Goal: Answer question/provide support: Share knowledge or assist other users

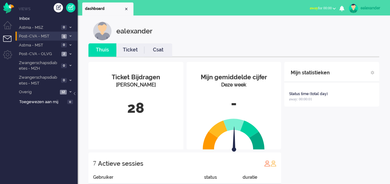
click at [70, 38] on span at bounding box center [70, 36] width 5 height 3
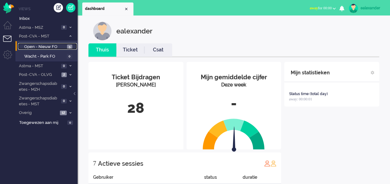
click at [67, 47] on span "5" at bounding box center [69, 47] width 5 height 5
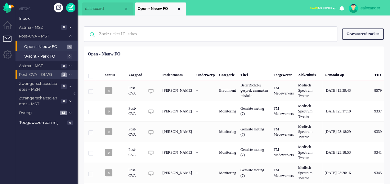
click at [71, 74] on icon at bounding box center [70, 75] width 2 height 2
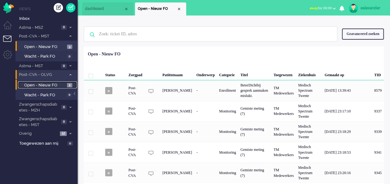
click at [68, 86] on span "2" at bounding box center [69, 85] width 5 height 5
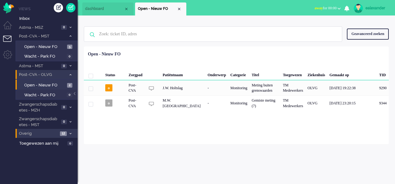
click at [70, 134] on icon at bounding box center [70, 134] width 2 height 2
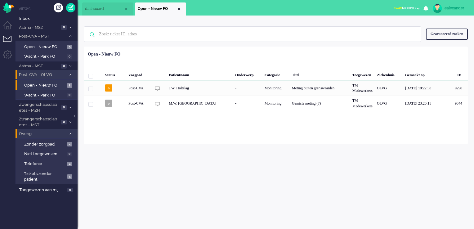
click at [390, 7] on span "away for 00:03" at bounding box center [405, 8] width 22 height 4
click at [390, 29] on label "Online" at bounding box center [394, 27] width 49 height 5
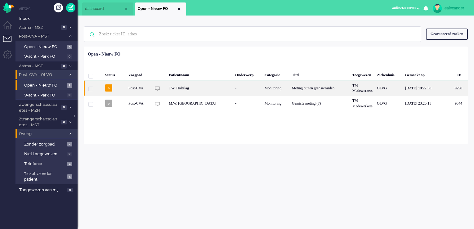
click at [262, 89] on div "Monitoring" at bounding box center [275, 87] width 27 height 15
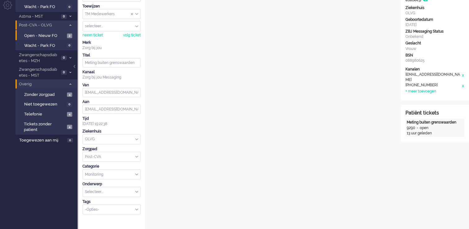
scroll to position [19, 0]
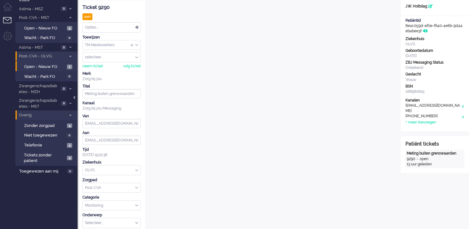
click at [76, 97] on div at bounding box center [75, 100] width 3 height 9
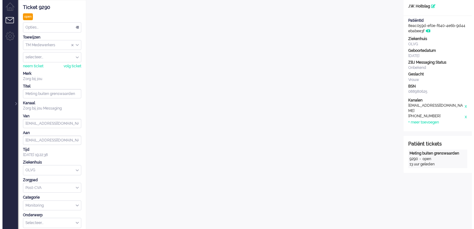
scroll to position [0, 0]
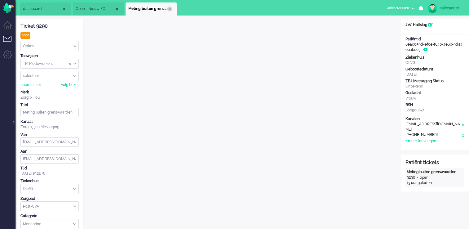
click at [169, 9] on div "Close tab" at bounding box center [169, 9] width 5 height 5
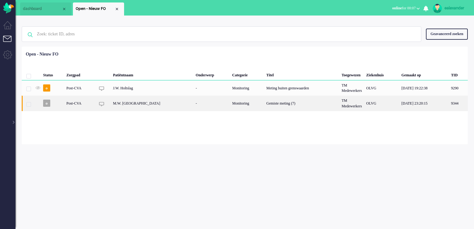
click at [265, 109] on div "Gemiste meting (7)" at bounding box center [301, 103] width 75 height 15
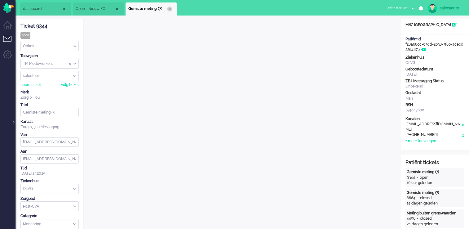
click at [168, 9] on div "Close tab" at bounding box center [169, 9] width 5 height 5
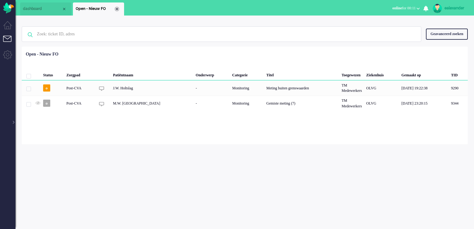
click at [118, 9] on div "Close tab" at bounding box center [116, 9] width 5 height 5
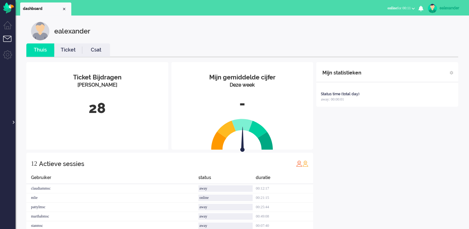
click at [13, 122] on div at bounding box center [12, 118] width 3 height 9
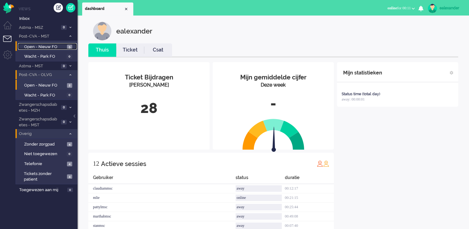
click at [42, 46] on span "Open - Nieuw FO" at bounding box center [44, 47] width 41 height 6
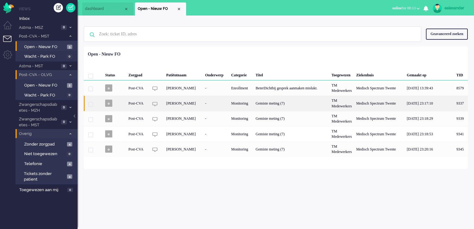
click at [218, 101] on div "-" at bounding box center [216, 103] width 26 height 15
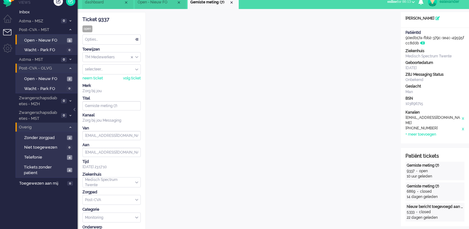
scroll to position [6, 0]
click at [233, 3] on div "Close tab" at bounding box center [231, 2] width 5 height 5
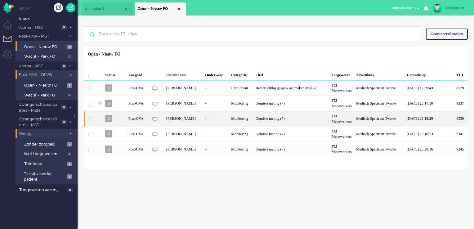
click at [222, 122] on div "-" at bounding box center [216, 118] width 26 height 15
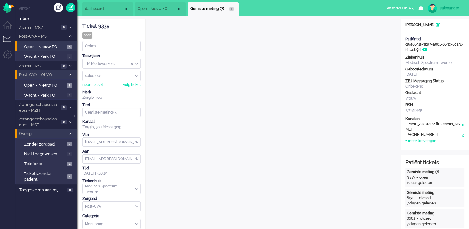
click at [231, 9] on div "Close tab" at bounding box center [231, 9] width 5 height 5
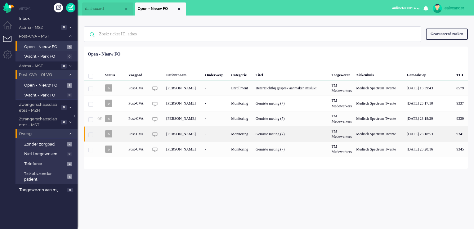
click at [197, 133] on div "[PERSON_NAME]" at bounding box center [183, 133] width 39 height 15
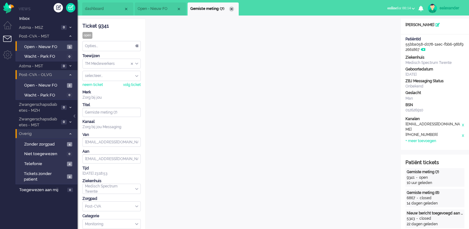
click at [229, 8] on div "Close tab" at bounding box center [231, 9] width 5 height 5
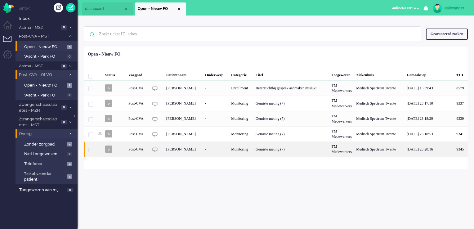
click at [203, 148] on div "[PERSON_NAME]" at bounding box center [183, 148] width 39 height 15
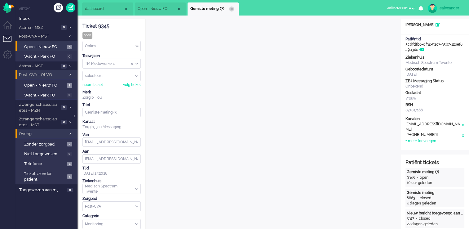
click at [232, 8] on div "Close tab" at bounding box center [231, 9] width 5 height 5
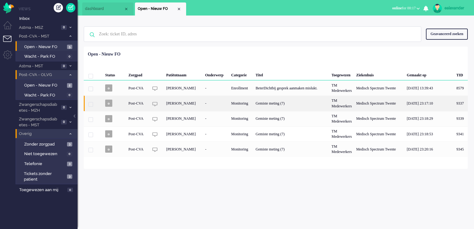
click at [203, 102] on div "[PERSON_NAME]" at bounding box center [183, 103] width 39 height 15
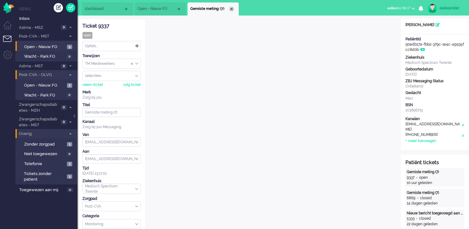
click at [232, 9] on div "Close tab" at bounding box center [231, 9] width 5 height 5
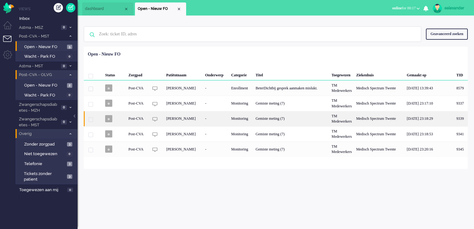
click at [203, 122] on div "[PERSON_NAME]" at bounding box center [183, 118] width 39 height 15
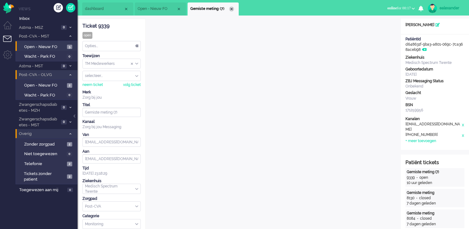
click at [231, 10] on div "Close tab" at bounding box center [231, 9] width 5 height 5
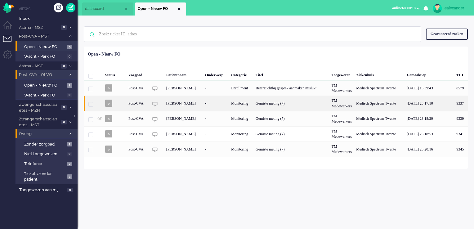
click at [197, 104] on div "[PERSON_NAME]" at bounding box center [183, 103] width 39 height 15
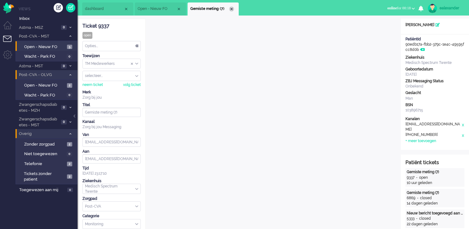
click at [230, 8] on div "Close tab" at bounding box center [231, 9] width 5 height 5
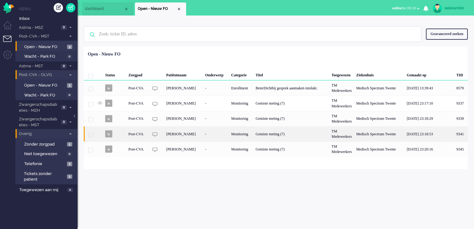
click at [180, 137] on div "[PERSON_NAME]" at bounding box center [183, 133] width 39 height 15
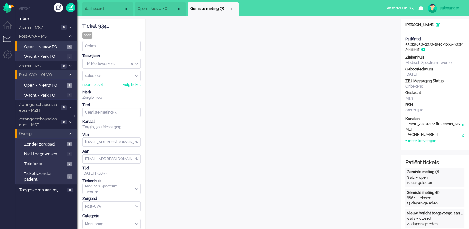
click at [230, 9] on div "Close tab" at bounding box center [231, 9] width 5 height 5
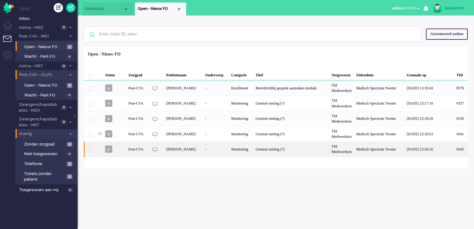
click at [222, 152] on div "-" at bounding box center [216, 148] width 26 height 15
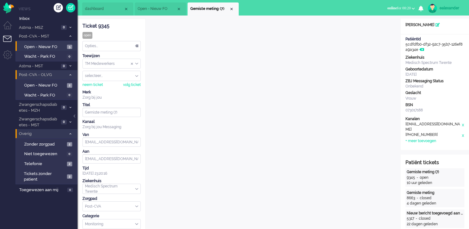
click at [233, 9] on div "Close tab" at bounding box center [231, 9] width 5 height 5
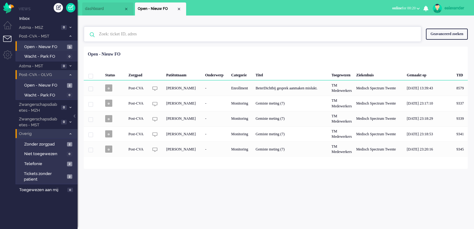
click at [295, 33] on input "text" at bounding box center [253, 34] width 318 height 15
paste input "8716"
type input "8716"
drag, startPoint x: 415, startPoint y: 34, endPoint x: 398, endPoint y: 35, distance: 17.1
click at [390, 34] on img at bounding box center [415, 35] width 6 height 6
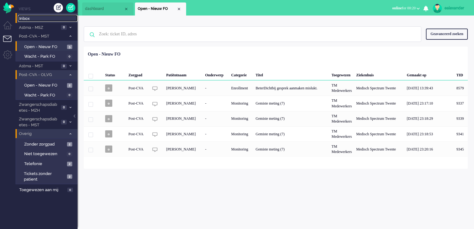
click at [28, 16] on span "Inbox" at bounding box center [48, 19] width 58 height 6
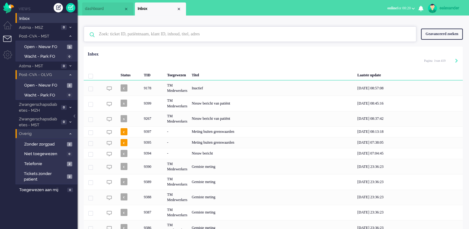
click at [150, 40] on input "text" at bounding box center [251, 34] width 314 height 15
paste input "8716"
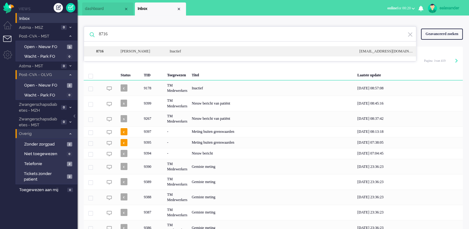
click at [160, 53] on div "[PERSON_NAME]" at bounding box center [140, 51] width 49 height 5
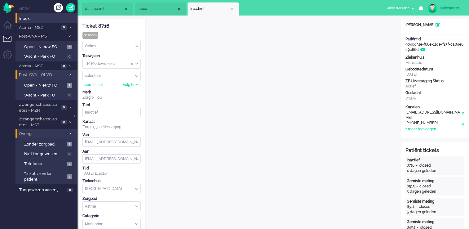
drag, startPoint x: 231, startPoint y: 9, endPoint x: 378, endPoint y: 42, distance: 150.3
click at [231, 9] on div "Close tab" at bounding box center [231, 9] width 5 height 5
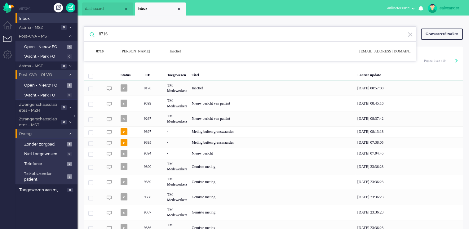
click at [145, 36] on input "8716" at bounding box center [251, 34] width 314 height 15
paste input "869"
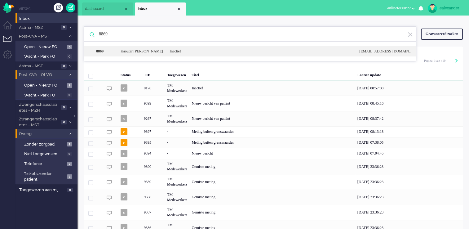
click at [165, 51] on div "Inactief" at bounding box center [260, 51] width 190 height 5
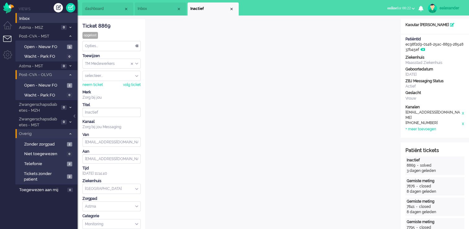
drag, startPoint x: 163, startPoint y: 11, endPoint x: 160, endPoint y: 18, distance: 8.3
click at [163, 11] on span "Inbox" at bounding box center [157, 8] width 39 height 5
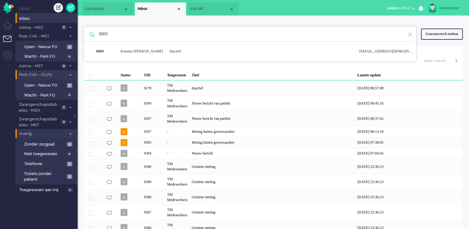
click at [159, 34] on input "8869" at bounding box center [251, 34] width 314 height 15
paste input "977"
click at [165, 49] on div "Inactief" at bounding box center [260, 51] width 190 height 5
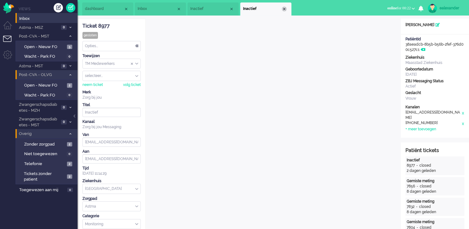
click at [285, 9] on div "Close tab" at bounding box center [284, 9] width 5 height 5
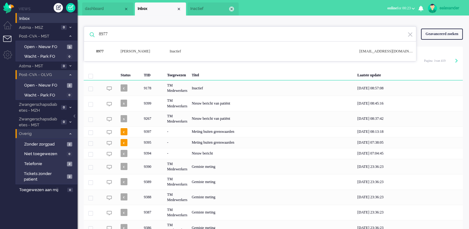
click at [232, 9] on div "Close tab" at bounding box center [231, 9] width 5 height 5
click at [130, 39] on input "8977" at bounding box center [251, 34] width 314 height 15
paste input "648"
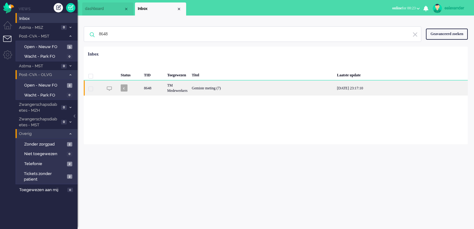
click at [234, 90] on div "Gemiste meting (7)" at bounding box center [262, 87] width 145 height 15
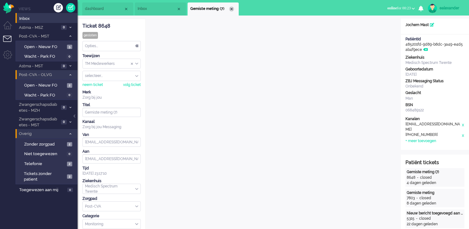
click at [231, 9] on div "Close tab" at bounding box center [231, 9] width 5 height 5
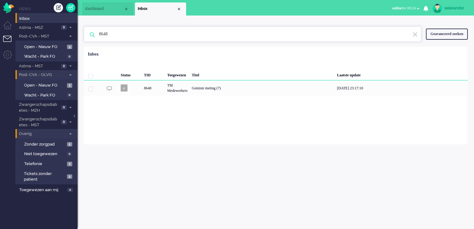
click at [141, 41] on input "8648" at bounding box center [253, 34] width 318 height 15
paste input "51"
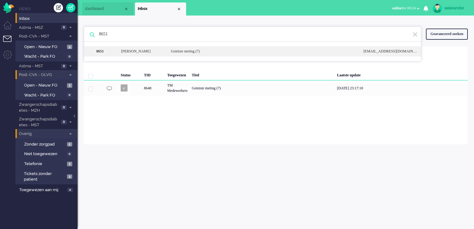
click at [182, 55] on div "8651 [PERSON_NAME] Gemiste meting (7) [EMAIL_ADDRESS][DOMAIN_NAME]" at bounding box center [252, 51] width 337 height 10
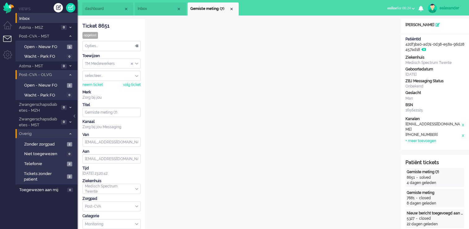
drag, startPoint x: 147, startPoint y: 3, endPoint x: 149, endPoint y: 11, distance: 8.3
click at [147, 3] on li "Inbox" at bounding box center [160, 8] width 51 height 13
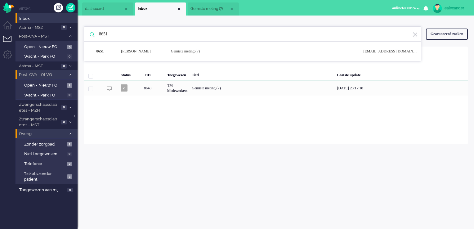
click at [148, 35] on input "8651" at bounding box center [253, 34] width 318 height 15
paste input "987"
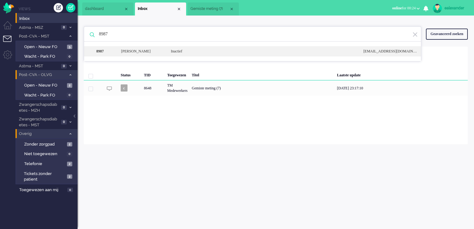
type input "8987"
click at [158, 50] on div "[PERSON_NAME]" at bounding box center [141, 51] width 50 height 5
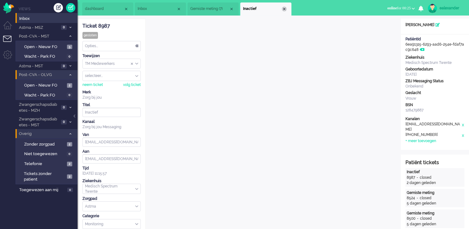
click at [284, 7] on div "Close tab" at bounding box center [284, 9] width 5 height 5
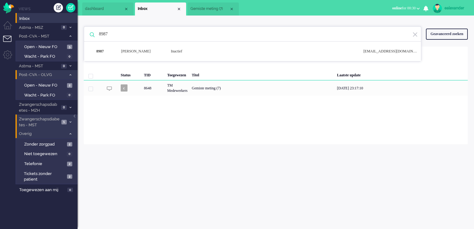
click at [60, 120] on li "Zwangerschapsdiabetes - MST 1" at bounding box center [47, 121] width 62 height 15
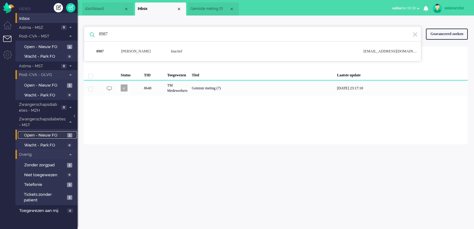
click at [68, 135] on span "1" at bounding box center [69, 135] width 5 height 5
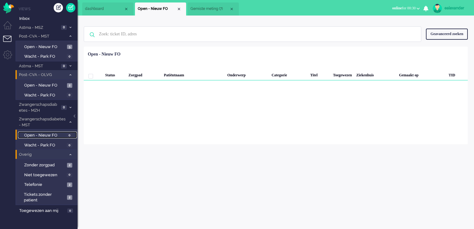
click at [215, 10] on span "Gemiste meting (7)" at bounding box center [209, 8] width 39 height 5
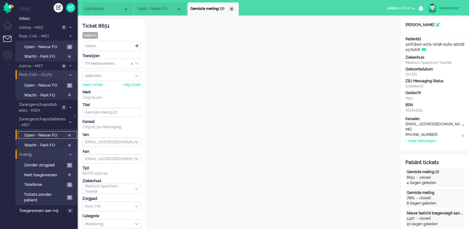
click at [233, 9] on div "Close tab" at bounding box center [231, 9] width 5 height 5
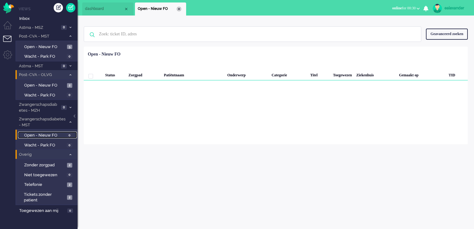
click at [179, 9] on div "Close tab" at bounding box center [179, 9] width 5 height 5
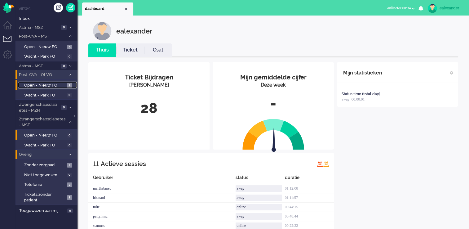
click at [69, 84] on span "2" at bounding box center [69, 85] width 5 height 5
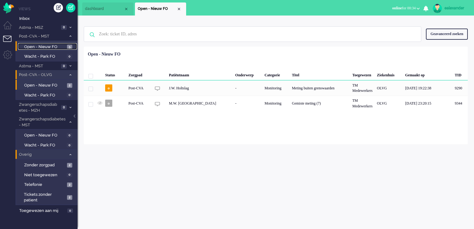
click at [67, 44] on link "Open - Nieuw FO 5" at bounding box center [47, 46] width 59 height 7
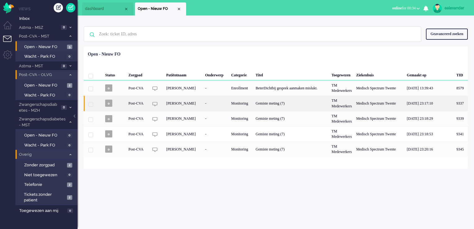
click at [252, 106] on div "Monitoring" at bounding box center [241, 103] width 25 height 15
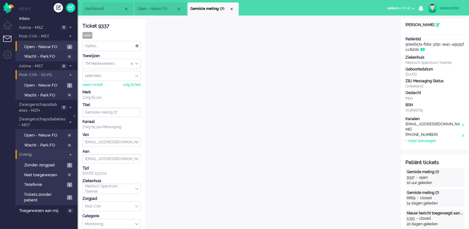
drag, startPoint x: 75, startPoint y: 116, endPoint x: 85, endPoint y: 112, distance: 10.4
click at [75, 116] on div at bounding box center [75, 118] width 3 height 9
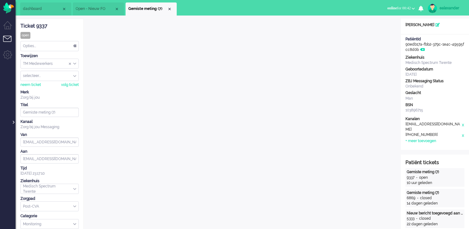
click at [14, 122] on div at bounding box center [12, 118] width 3 height 9
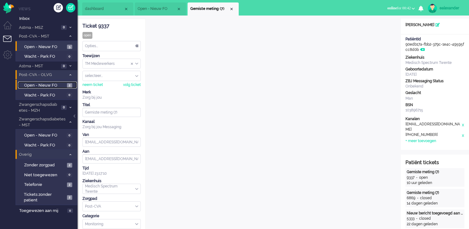
click at [62, 86] on span "Open - Nieuw FO" at bounding box center [44, 86] width 41 height 6
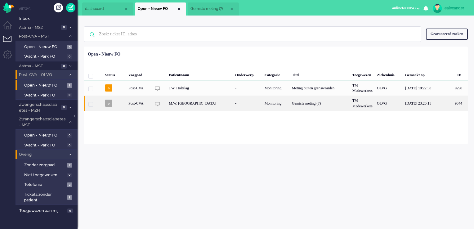
click at [290, 105] on div "Gemiste meting (7)" at bounding box center [320, 103] width 60 height 15
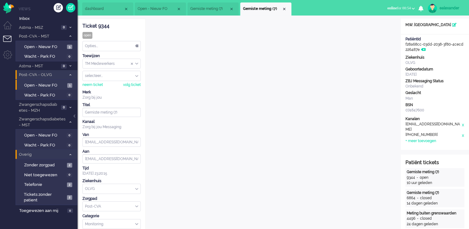
click at [129, 43] on div "Opties..." at bounding box center [112, 46] width 58 height 10
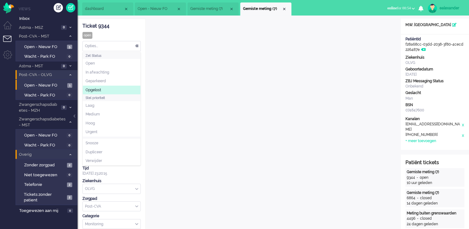
click at [114, 89] on li "Opgelost" at bounding box center [112, 90] width 58 height 9
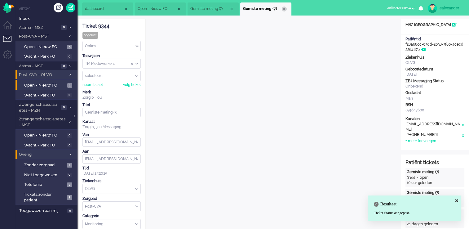
click at [286, 9] on div "Close tab" at bounding box center [284, 9] width 5 height 5
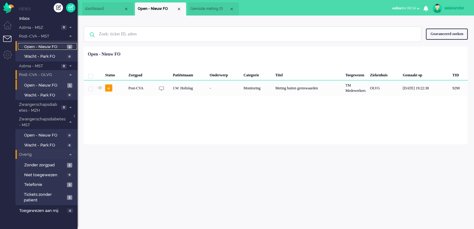
drag, startPoint x: 51, startPoint y: 45, endPoint x: 68, endPoint y: 44, distance: 17.7
click at [51, 45] on span "Open - Nieuw FO" at bounding box center [44, 47] width 41 height 6
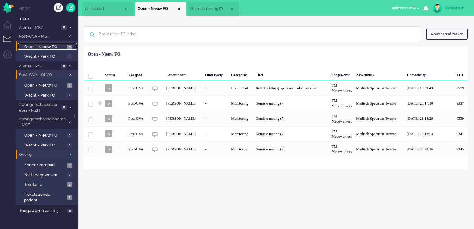
click at [207, 6] on li "Gemiste meting (7)" at bounding box center [213, 8] width 51 height 13
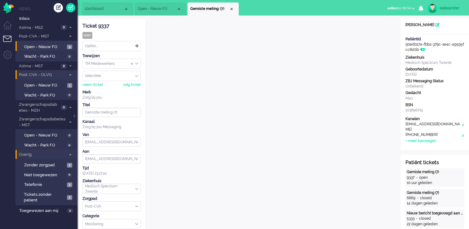
click at [74, 116] on div at bounding box center [75, 118] width 3 height 9
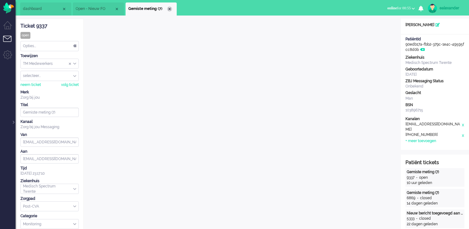
click at [170, 9] on div "Close tab" at bounding box center [169, 9] width 5 height 5
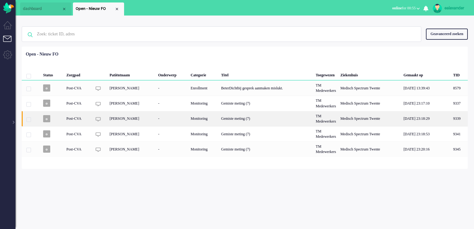
click at [135, 120] on div "[PERSON_NAME]" at bounding box center [131, 118] width 48 height 15
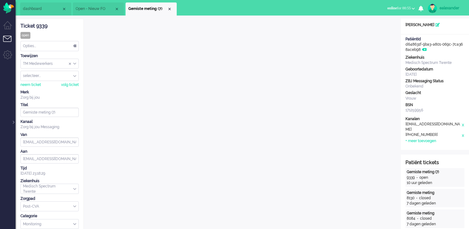
click at [95, 9] on span "Open - Nieuw FO" at bounding box center [95, 8] width 39 height 5
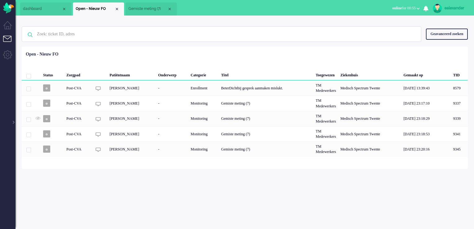
click at [147, 11] on span "Gemiste meting (7)" at bounding box center [147, 8] width 39 height 5
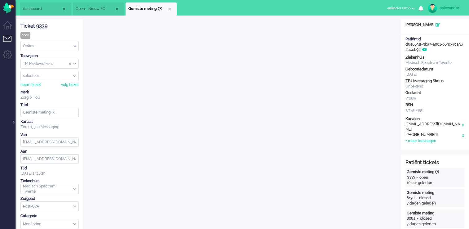
click at [99, 9] on span "Open - Nieuw FO" at bounding box center [95, 8] width 39 height 5
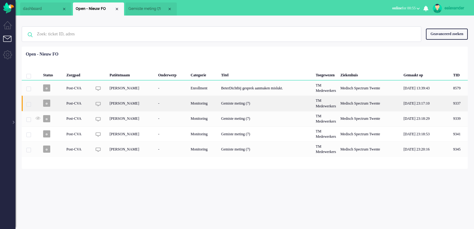
click at [134, 105] on div "[PERSON_NAME]" at bounding box center [131, 103] width 48 height 15
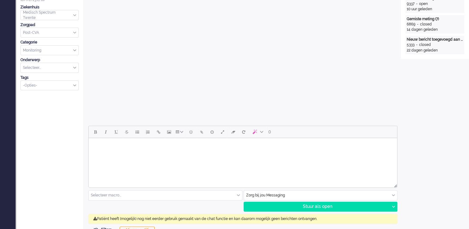
scroll to position [236, 0]
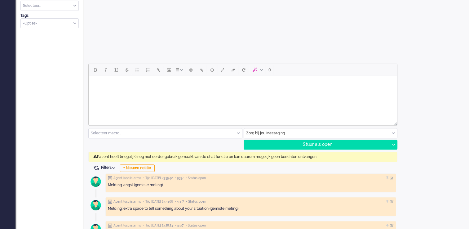
click at [305, 133] on input "text" at bounding box center [321, 133] width 154 height 10
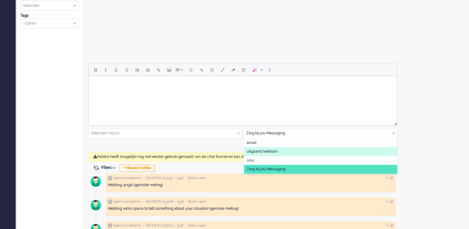
click at [268, 153] on span "uitgaand telefoon" at bounding box center [262, 151] width 31 height 5
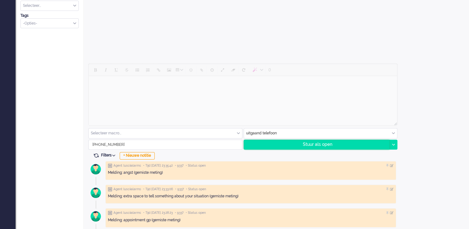
click at [338, 146] on div "Stuur als open" at bounding box center [317, 144] width 146 height 9
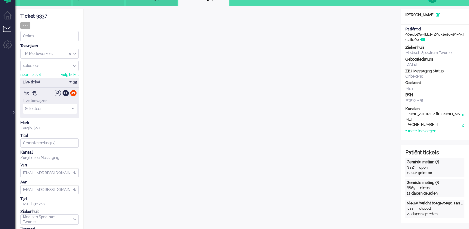
scroll to position [0, 0]
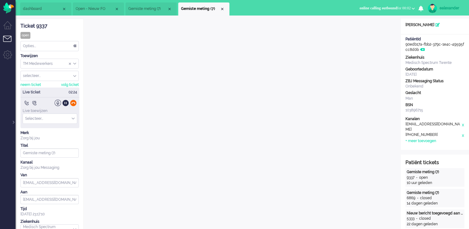
click at [74, 104] on div at bounding box center [73, 103] width 7 height 7
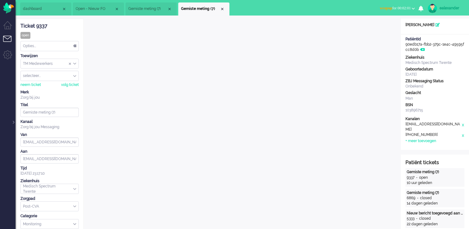
click at [388, 6] on button "wrapup for 00:02:01" at bounding box center [397, 8] width 43 height 9
click at [390, 29] on label "Online" at bounding box center [389, 27] width 49 height 5
drag, startPoint x: 68, startPoint y: 47, endPoint x: 63, endPoint y: 53, distance: 8.1
click at [68, 47] on div "Opties..." at bounding box center [50, 46] width 58 height 10
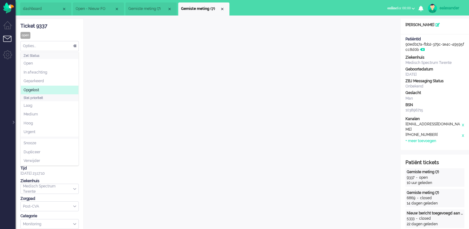
click at [49, 89] on li "Opgelost" at bounding box center [50, 90] width 58 height 9
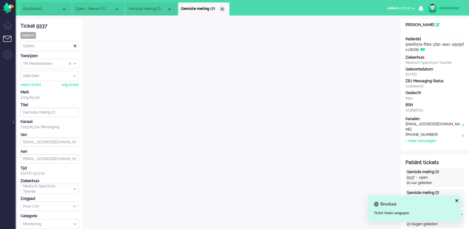
click at [222, 8] on div "Close tab" at bounding box center [222, 9] width 5 height 5
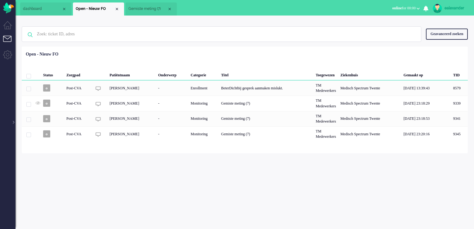
click at [134, 11] on span "Gemiste meting (7)" at bounding box center [147, 8] width 39 height 5
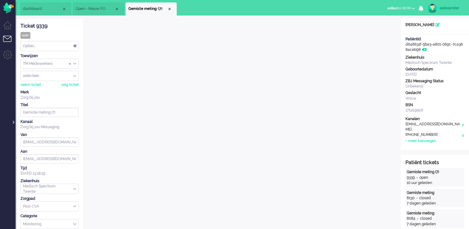
click at [14, 123] on div at bounding box center [12, 118] width 3 height 9
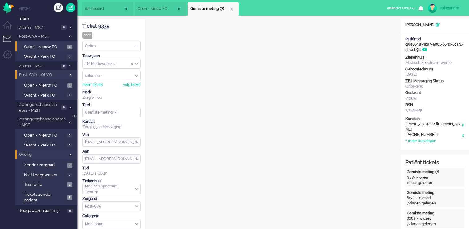
click at [74, 116] on div at bounding box center [75, 118] width 3 height 9
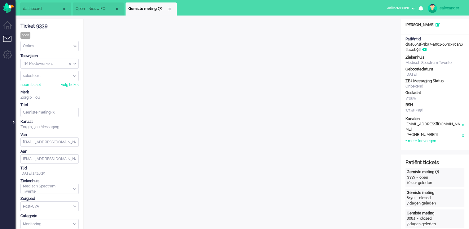
click at [13, 123] on div at bounding box center [12, 118] width 3 height 9
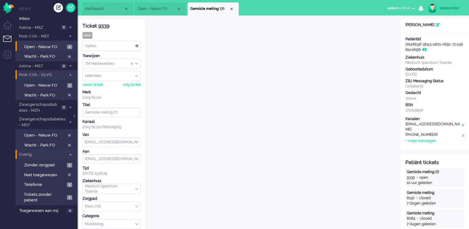
click at [163, 6] on span "Open - Nieuw FO" at bounding box center [157, 8] width 39 height 5
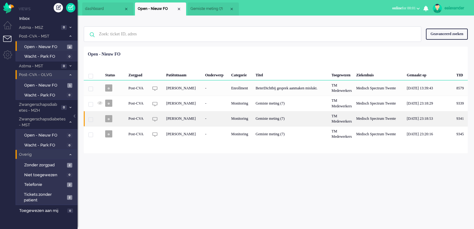
click at [199, 116] on div "[PERSON_NAME]" at bounding box center [183, 118] width 39 height 15
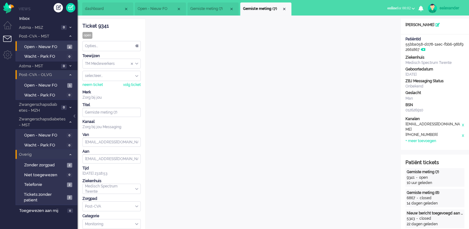
click at [216, 7] on span "Gemiste meting (7)" at bounding box center [209, 8] width 39 height 5
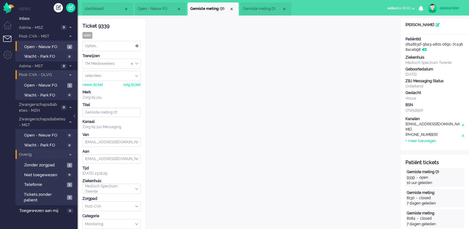
click at [263, 7] on span "Gemiste meting (7)" at bounding box center [262, 8] width 39 height 5
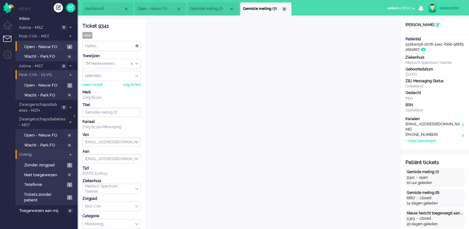
click at [283, 8] on div "Close tab" at bounding box center [284, 9] width 5 height 5
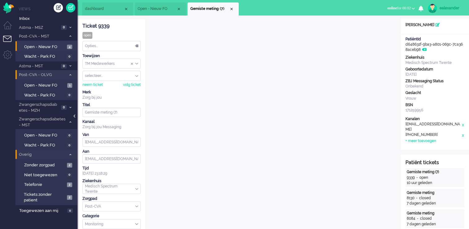
click at [75, 116] on div at bounding box center [75, 118] width 3 height 9
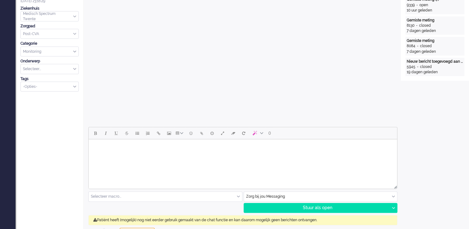
scroll to position [186, 0]
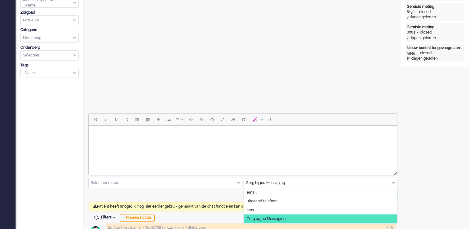
click at [390, 183] on input "text" at bounding box center [321, 183] width 154 height 10
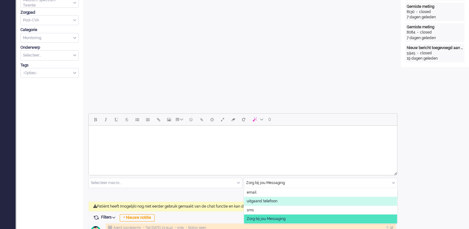
click at [305, 184] on li "uitgaand telefoon" at bounding box center [321, 201] width 154 height 9
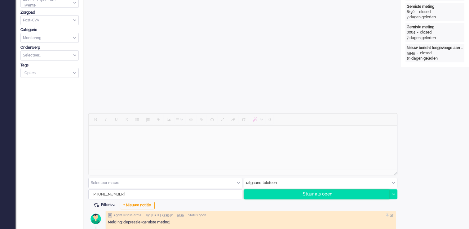
click at [366, 184] on div "Stuur als open" at bounding box center [317, 194] width 146 height 9
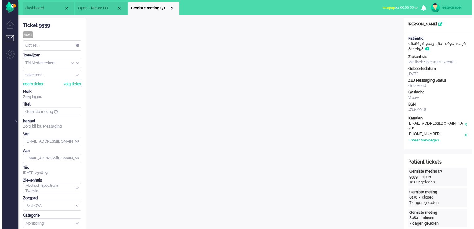
scroll to position [0, 0]
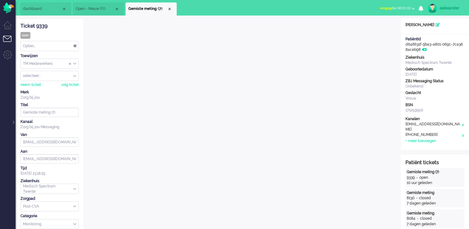
drag, startPoint x: 68, startPoint y: 43, endPoint x: 66, endPoint y: 46, distance: 3.2
click at [67, 44] on div "Opties..." at bounding box center [50, 46] width 58 height 10
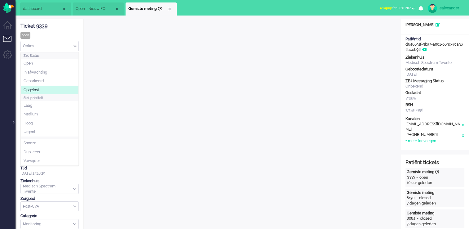
click at [48, 88] on li "Opgelost" at bounding box center [50, 90] width 58 height 9
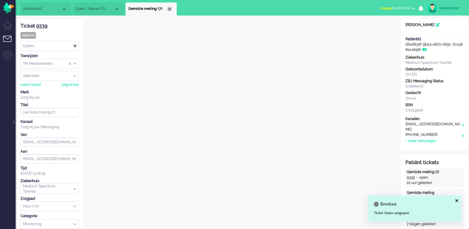
click at [171, 10] on div "Close tab" at bounding box center [169, 9] width 5 height 5
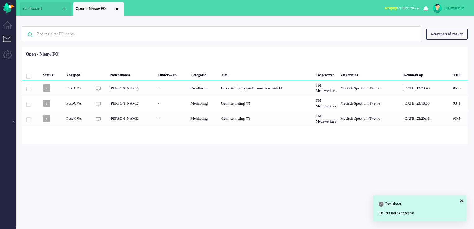
click at [390, 8] on span "wrapup for 00:01:06" at bounding box center [400, 8] width 31 height 4
click at [390, 29] on label "Online" at bounding box center [394, 27] width 49 height 5
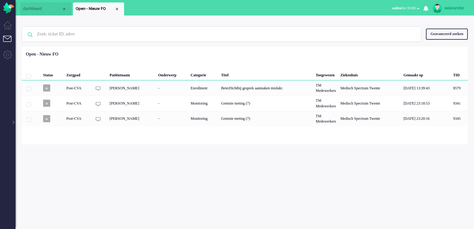
click at [12, 124] on div "Thuis Dashboard [GEOGRAPHIC_DATA] Volgen [GEOGRAPHIC_DATA] release_2.1.2 Views …" at bounding box center [8, 114] width 16 height 229
click at [13, 122] on div at bounding box center [12, 118] width 3 height 9
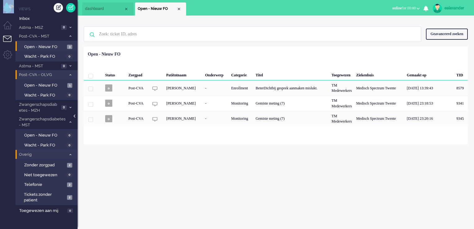
click at [74, 117] on div at bounding box center [75, 118] width 3 height 9
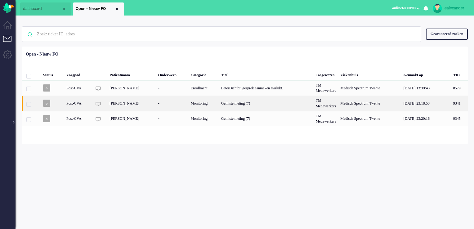
click at [231, 106] on div "Gemiste meting (7)" at bounding box center [266, 103] width 95 height 15
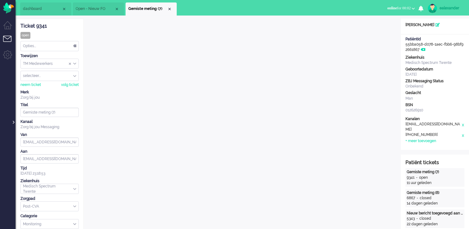
click at [14, 123] on div at bounding box center [12, 118] width 3 height 9
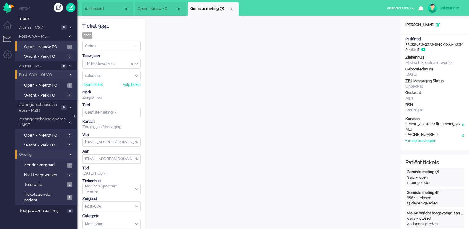
click at [74, 116] on div at bounding box center [75, 118] width 3 height 9
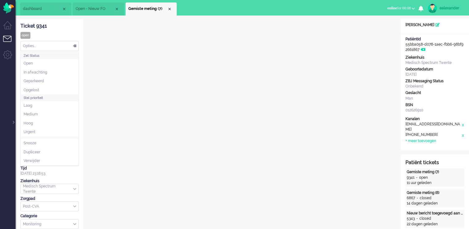
click at [75, 46] on div "Opties..." at bounding box center [50, 46] width 58 height 10
click at [51, 88] on li "Opgelost" at bounding box center [50, 90] width 58 height 9
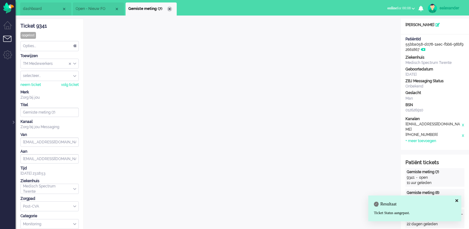
click at [170, 8] on div "Close tab" at bounding box center [169, 9] width 5 height 5
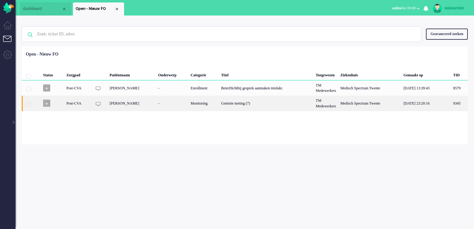
click at [331, 106] on div "TM Medewerkers" at bounding box center [326, 103] width 25 height 15
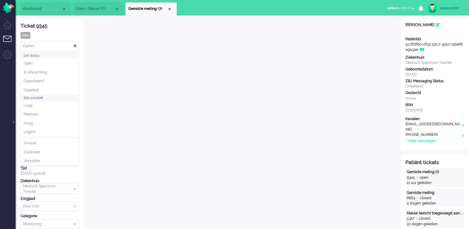
click at [69, 45] on div "Opties..." at bounding box center [50, 46] width 58 height 10
click at [62, 87] on li "Opgelost" at bounding box center [50, 90] width 58 height 9
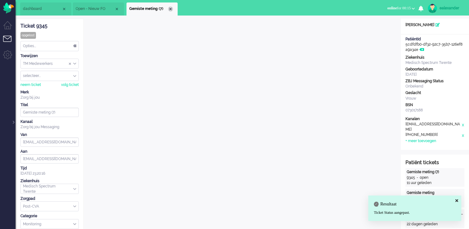
click at [168, 8] on div "Close tab" at bounding box center [170, 9] width 5 height 5
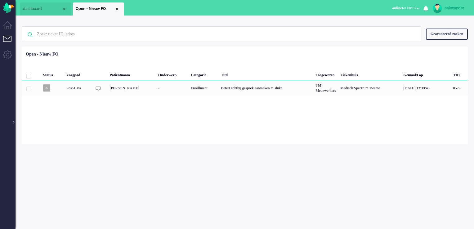
drag, startPoint x: 115, startPoint y: 11, endPoint x: 87, endPoint y: 22, distance: 30.6
click at [115, 11] on div "Close tab" at bounding box center [116, 9] width 5 height 5
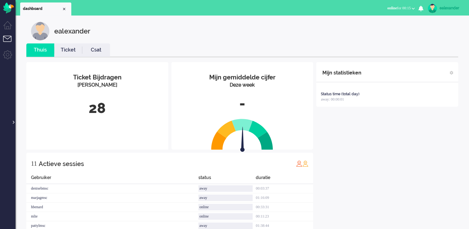
click at [11, 121] on div at bounding box center [12, 118] width 3 height 9
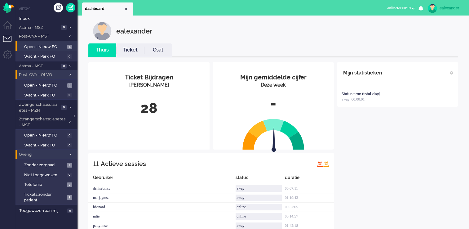
click at [390, 6] on div "ealexander" at bounding box center [451, 8] width 23 height 6
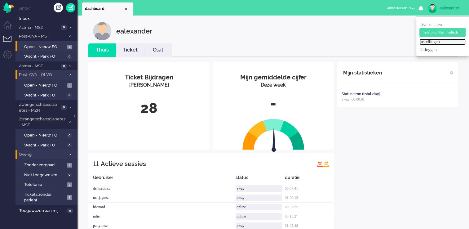
click at [390, 44] on link "Instellingen" at bounding box center [443, 42] width 46 height 6
select select
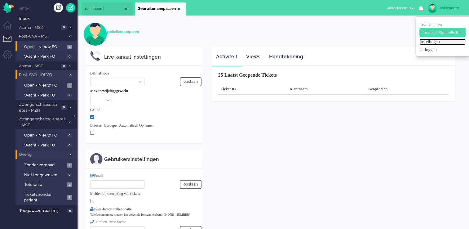
select select "inbound-new"
type input "[PHONE_NUMBER]"
checkbox input "true"
type input "[PERSON_NAME][EMAIL_ADDRESS][DOMAIN_NAME]"
type input "[PHONE_NUMBER]"
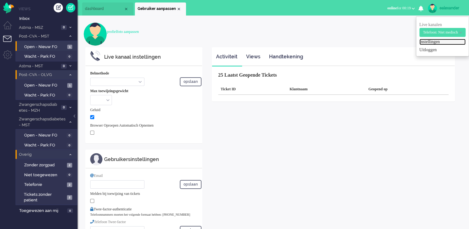
select select "nl"
select select "en_GB"
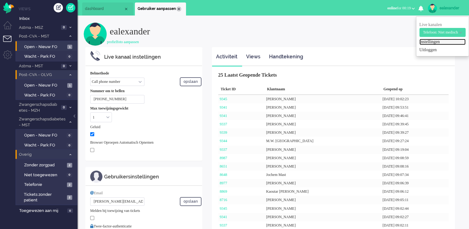
click at [177, 9] on div "Close tab" at bounding box center [179, 9] width 5 height 5
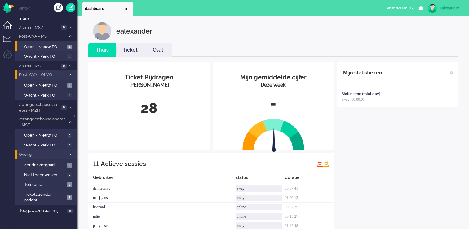
click at [3, 27] on li "Dashboard menu" at bounding box center [10, 28] width 14 height 14
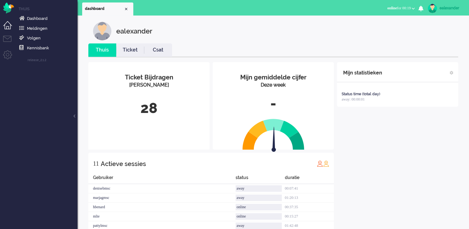
click at [159, 47] on link "Csat" at bounding box center [158, 50] width 28 height 7
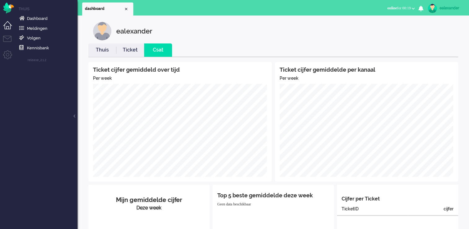
click at [132, 48] on link "Ticket" at bounding box center [130, 50] width 28 height 7
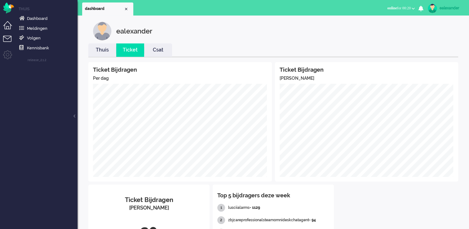
click at [9, 41] on li "Tickets menu" at bounding box center [10, 43] width 14 height 14
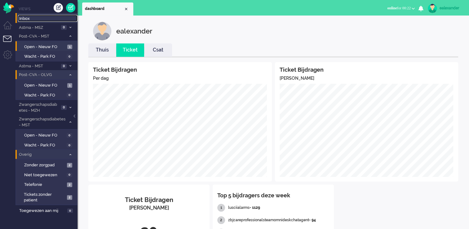
click at [24, 16] on span "Inbox" at bounding box center [48, 19] width 58 height 6
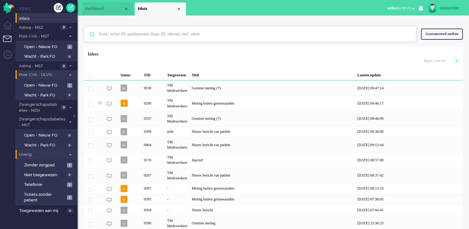
click at [158, 38] on input "text" at bounding box center [251, 34] width 314 height 15
paste input "8869"
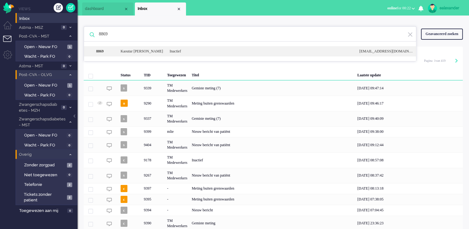
type input "8869"
click at [189, 49] on div "Inactief" at bounding box center [260, 51] width 190 height 5
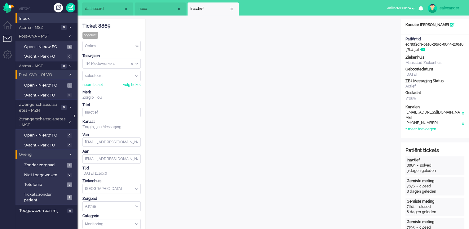
click at [76, 116] on div at bounding box center [75, 118] width 3 height 9
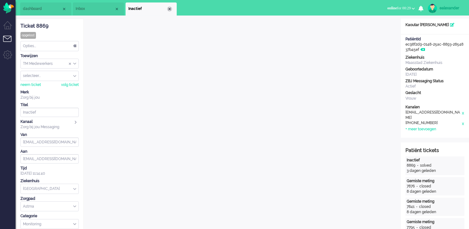
click at [170, 10] on div "Close tab" at bounding box center [169, 9] width 5 height 5
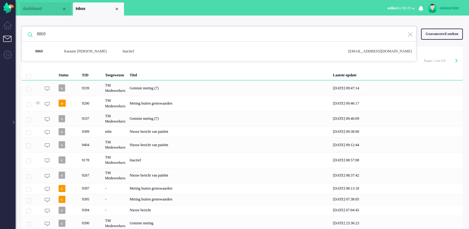
click at [57, 33] on input "8869" at bounding box center [220, 34] width 376 height 15
click at [209, 40] on input "text" at bounding box center [220, 34] width 376 height 15
paste input "8713"
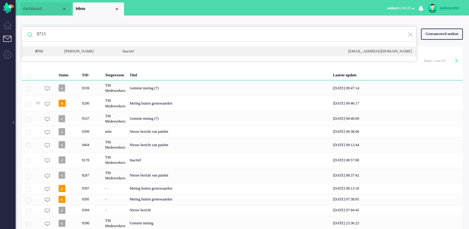
click at [143, 53] on div "Inactief" at bounding box center [231, 51] width 226 height 5
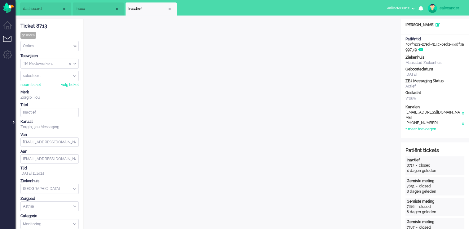
click at [13, 122] on div at bounding box center [12, 118] width 3 height 9
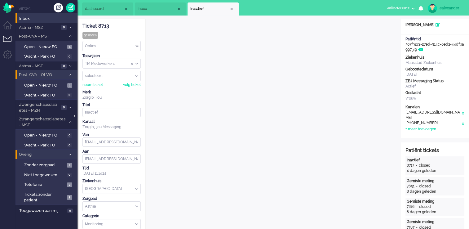
click at [75, 117] on div at bounding box center [75, 118] width 3 height 9
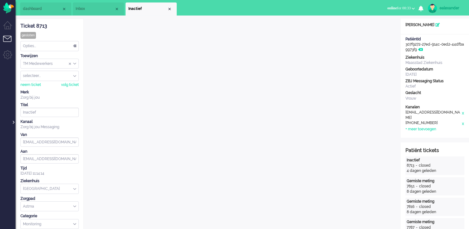
click at [12, 122] on div at bounding box center [12, 118] width 3 height 9
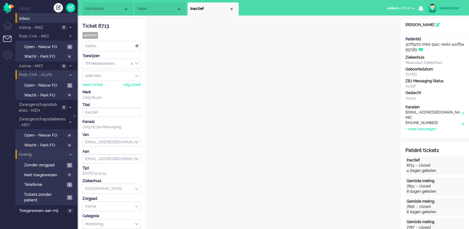
click at [151, 12] on li "Inbox" at bounding box center [160, 8] width 51 height 13
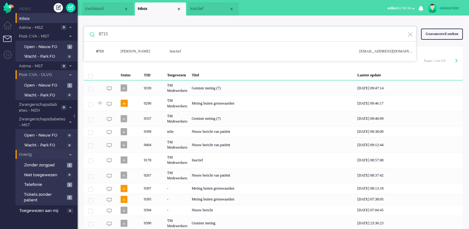
click at [122, 38] on input "8713" at bounding box center [251, 34] width 314 height 15
click at [121, 36] on input "8713" at bounding box center [251, 34] width 314 height 15
paste input "977"
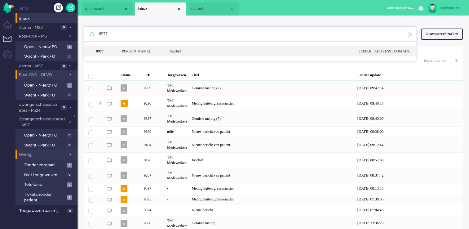
type input "8977"
click at [138, 53] on div "[PERSON_NAME]" at bounding box center [140, 51] width 49 height 5
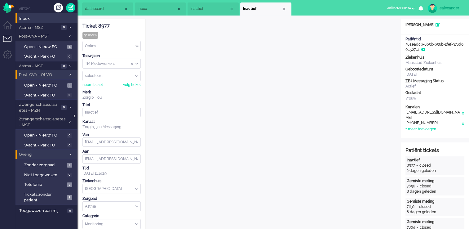
click at [75, 116] on div at bounding box center [75, 118] width 3 height 9
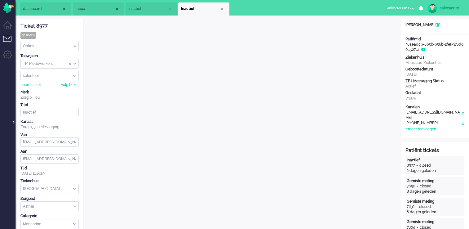
click at [14, 122] on div at bounding box center [12, 118] width 3 height 9
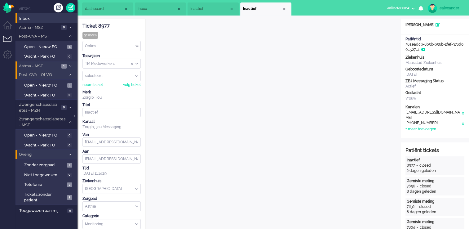
click at [48, 64] on span "Astma - MST" at bounding box center [39, 66] width 42 height 6
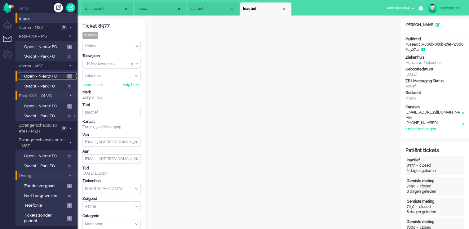
click at [64, 75] on span "Open - Nieuw FO" at bounding box center [45, 77] width 42 height 6
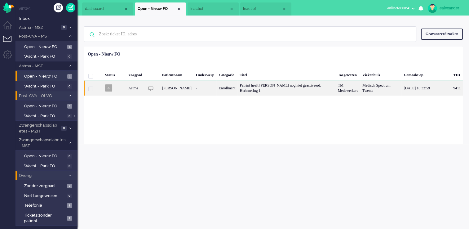
click at [287, 88] on div "Patiënt heeft [PERSON_NAME] nog niet geactiveerd. Herinnering 1" at bounding box center [287, 87] width 98 height 15
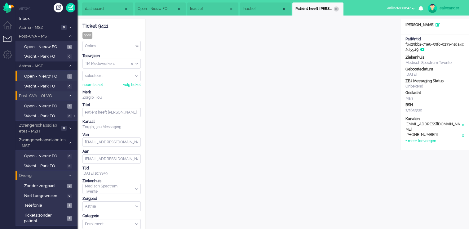
click at [337, 8] on div "Close tab" at bounding box center [336, 9] width 5 height 5
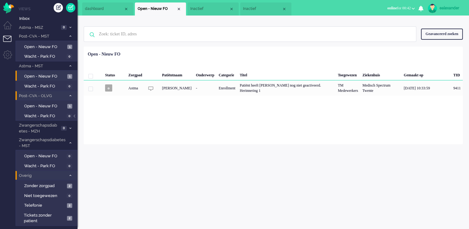
click at [256, 7] on span "Inactief" at bounding box center [262, 8] width 39 height 5
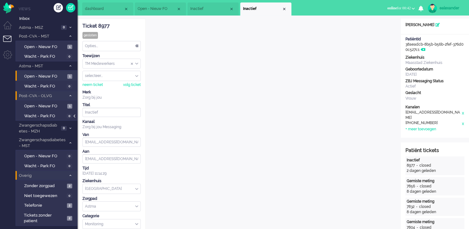
click at [75, 116] on div at bounding box center [75, 118] width 3 height 9
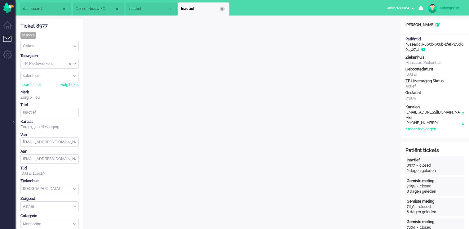
click at [223, 11] on div "Close tab" at bounding box center [222, 9] width 5 height 5
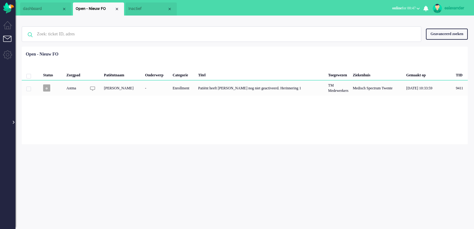
click at [14, 122] on div at bounding box center [12, 118] width 3 height 9
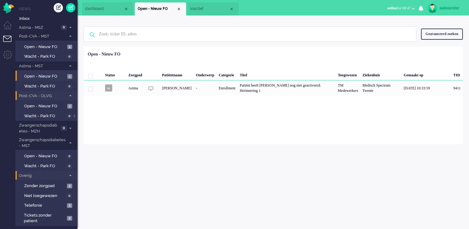
click at [200, 9] on span "Inactief" at bounding box center [209, 8] width 39 height 5
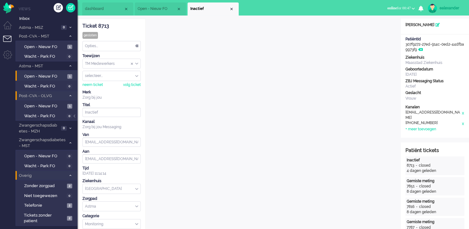
click at [390, 4] on link "ealexander" at bounding box center [445, 8] width 36 height 9
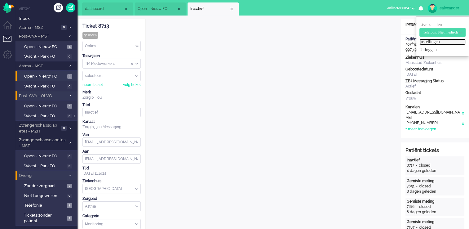
click at [390, 42] on link "Instellingen" at bounding box center [443, 42] width 46 height 6
select select "nl"
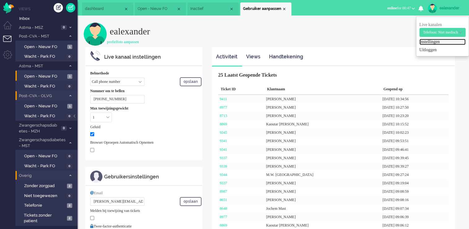
click at [285, 8] on div "Close tab" at bounding box center [284, 9] width 5 height 5
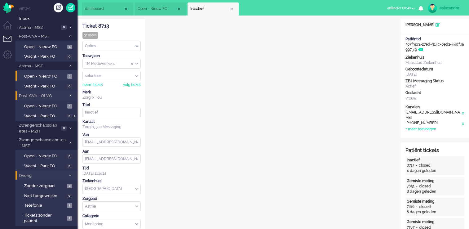
click at [76, 115] on div at bounding box center [75, 118] width 3 height 9
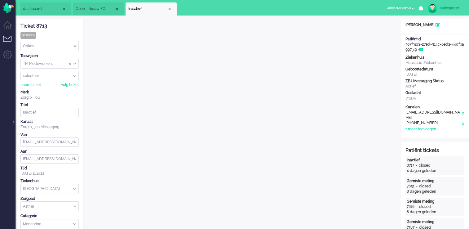
click at [170, 9] on div "Close tab" at bounding box center [169, 9] width 5 height 5
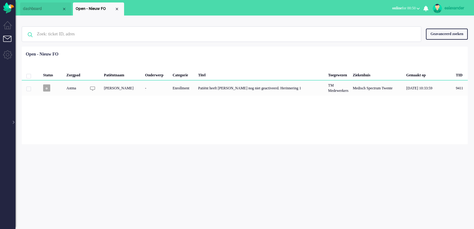
drag, startPoint x: 117, startPoint y: 8, endPoint x: 105, endPoint y: 8, distance: 11.2
click at [117, 8] on div "Close tab" at bounding box center [116, 9] width 5 height 5
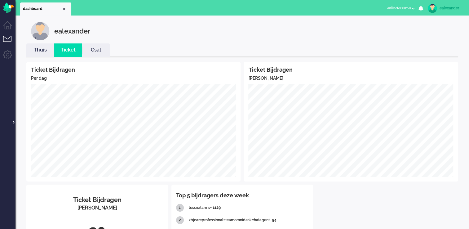
click at [12, 123] on div at bounding box center [12, 118] width 3 height 9
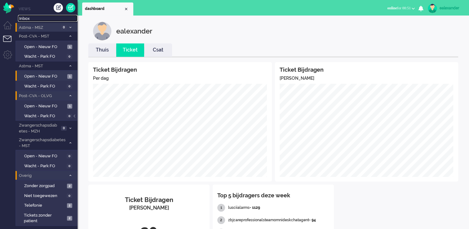
drag, startPoint x: 21, startPoint y: 19, endPoint x: 69, endPoint y: 28, distance: 49.0
click at [22, 19] on span "Inbox" at bounding box center [48, 19] width 58 height 6
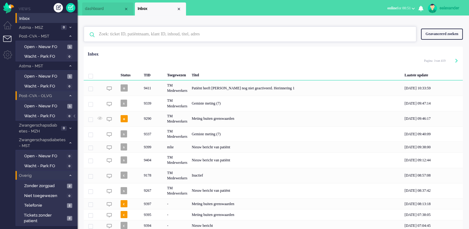
click at [158, 29] on input "text" at bounding box center [251, 34] width 314 height 15
paste input "8720"
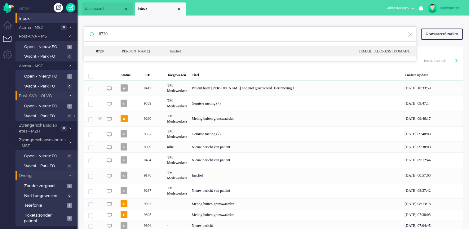
type input "8720"
click at [161, 51] on div "[PERSON_NAME]" at bounding box center [140, 51] width 49 height 5
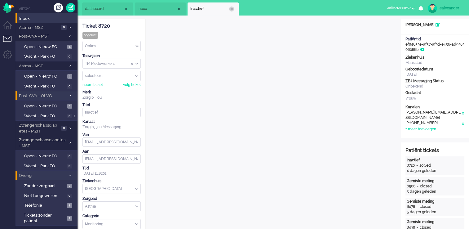
click at [233, 8] on div "Close tab" at bounding box center [231, 9] width 5 height 5
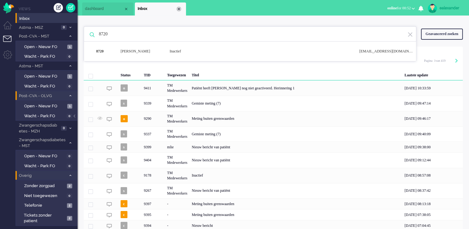
click at [179, 8] on div "Close tab" at bounding box center [179, 9] width 5 height 5
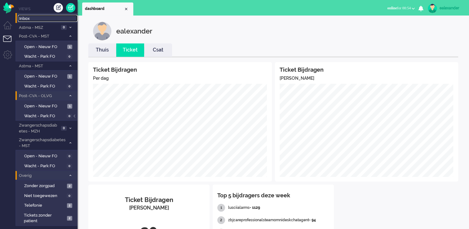
drag, startPoint x: 25, startPoint y: 18, endPoint x: 34, endPoint y: 18, distance: 8.7
click at [25, 18] on span "Inbox" at bounding box center [48, 19] width 58 height 6
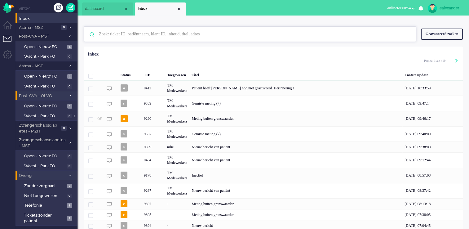
click at [132, 38] on input "text" at bounding box center [251, 34] width 314 height 15
paste input "8729"
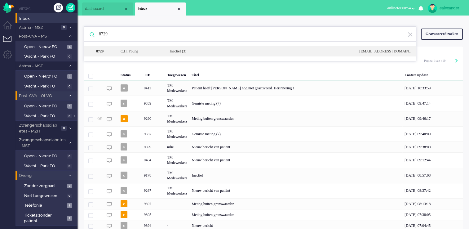
type input "8729"
click at [139, 52] on div "C.H. Young" at bounding box center [140, 51] width 49 height 5
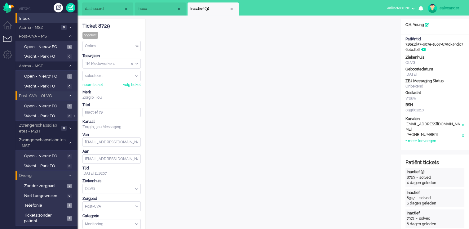
click at [105, 27] on div "Ticket 8729" at bounding box center [112, 26] width 58 height 7
click at [152, 12] on li "Inbox" at bounding box center [160, 8] width 51 height 13
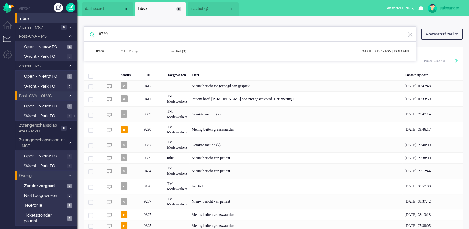
click at [178, 9] on div "Close tab" at bounding box center [179, 9] width 5 height 5
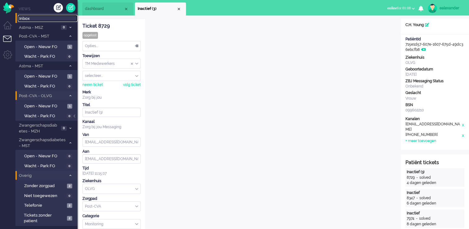
click at [22, 16] on span "Inbox" at bounding box center [48, 19] width 58 height 6
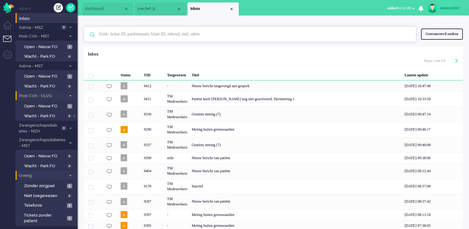
click at [171, 36] on input "text" at bounding box center [251, 34] width 314 height 15
paste input "8648"
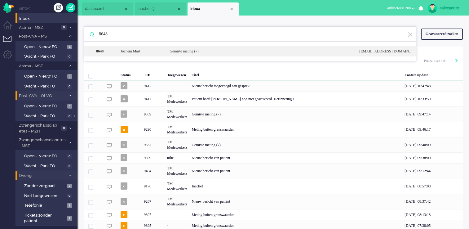
type input "8648"
click at [169, 49] on div "Gemiste meting (7)" at bounding box center [260, 51] width 190 height 5
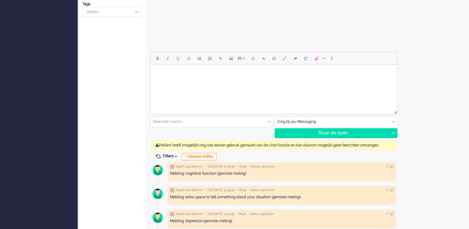
scroll to position [248, 0]
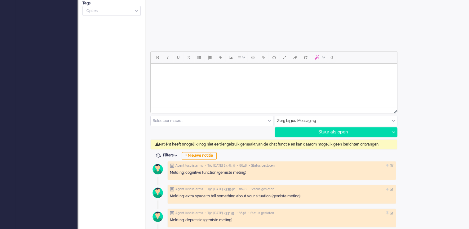
click at [366, 119] on input "text" at bounding box center [336, 121] width 123 height 10
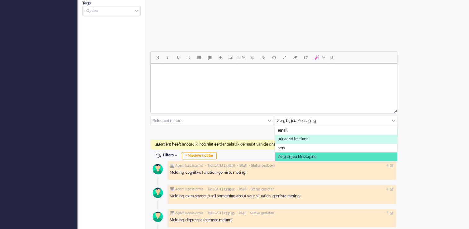
click at [308, 137] on span "uitgaand telefoon" at bounding box center [293, 139] width 31 height 5
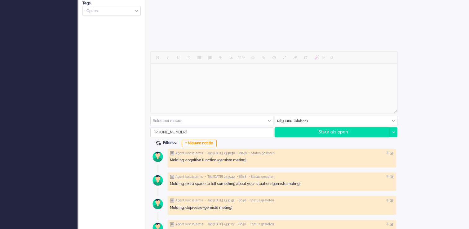
click at [351, 132] on div "Stuur als open" at bounding box center [332, 132] width 115 height 9
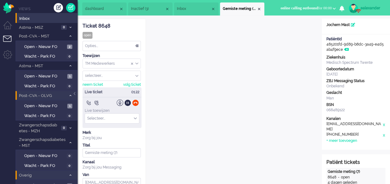
scroll to position [19, 0]
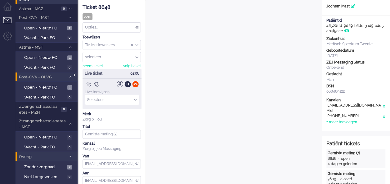
click at [75, 75] on div at bounding box center [75, 78] width 3 height 9
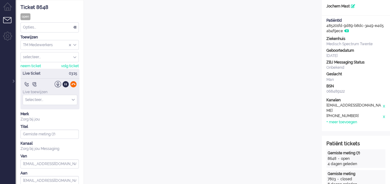
click at [72, 82] on div at bounding box center [73, 84] width 7 height 7
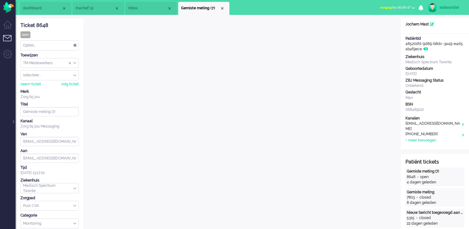
scroll to position [0, 0]
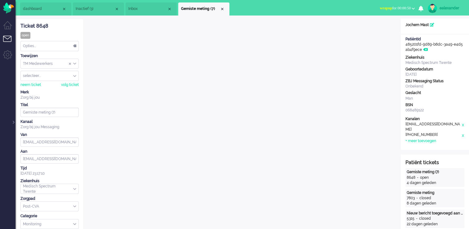
click at [390, 8] on span "wrapup for 00:00:50" at bounding box center [395, 8] width 31 height 4
click at [388, 28] on label "Online" at bounding box center [389, 27] width 49 height 5
click at [73, 45] on div "Opties..." at bounding box center [50, 46] width 58 height 10
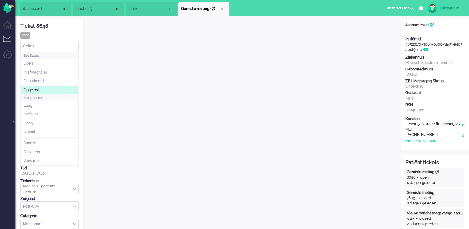
click at [47, 88] on li "Opgelost" at bounding box center [50, 90] width 58 height 9
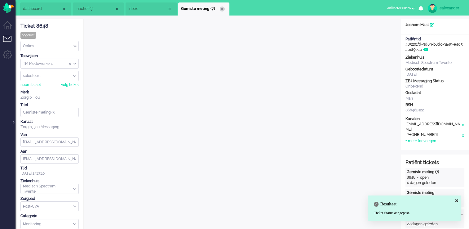
click at [220, 8] on div "Close tab" at bounding box center [222, 9] width 5 height 5
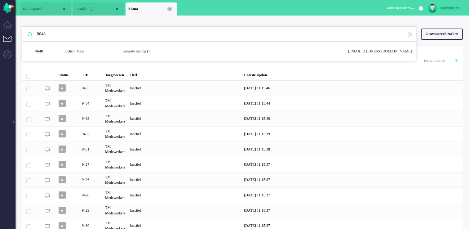
click at [172, 10] on div "Close tab" at bounding box center [169, 9] width 5 height 5
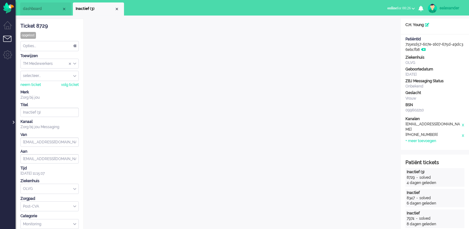
click at [13, 122] on div at bounding box center [12, 118] width 3 height 9
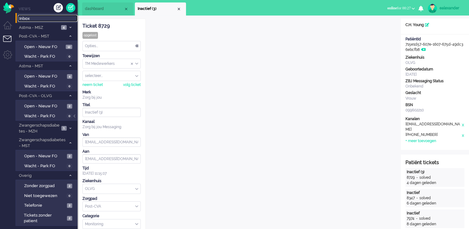
click at [36, 18] on span "Inbox" at bounding box center [48, 19] width 58 height 6
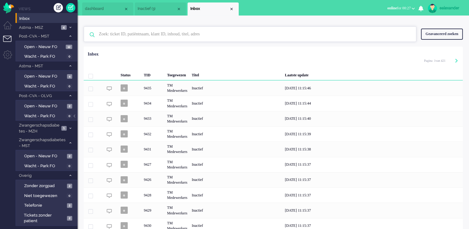
click at [186, 40] on input "text" at bounding box center [251, 34] width 314 height 15
paste input "8648"
type input "8648"
click at [235, 9] on li "Inbox" at bounding box center [213, 8] width 51 height 13
click at [232, 7] on div "Close tab" at bounding box center [231, 9] width 5 height 5
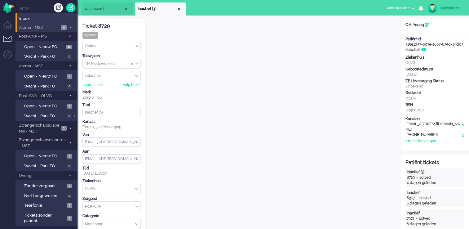
click at [60, 28] on li "Astma - MSZ 4" at bounding box center [47, 27] width 62 height 9
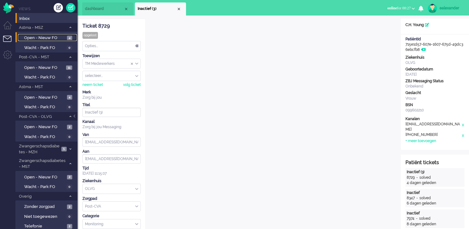
click at [70, 38] on span "4" at bounding box center [69, 38] width 5 height 5
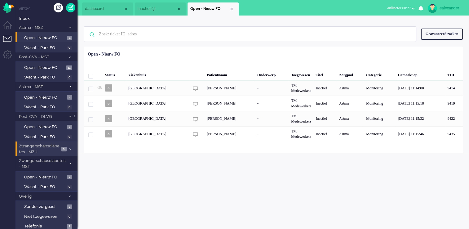
click at [70, 148] on icon at bounding box center [70, 149] width 2 height 2
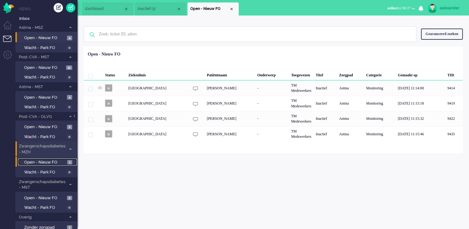
click at [62, 159] on span "Open - Nieuw FO" at bounding box center [45, 162] width 42 height 6
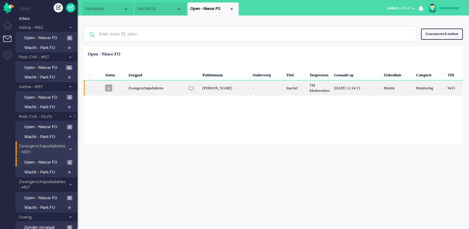
click at [252, 87] on div "-" at bounding box center [268, 87] width 34 height 15
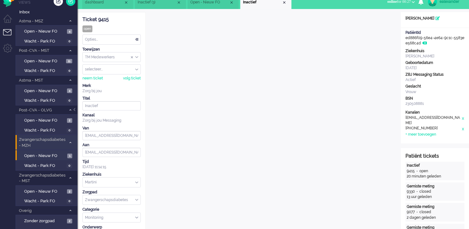
scroll to position [19, 0]
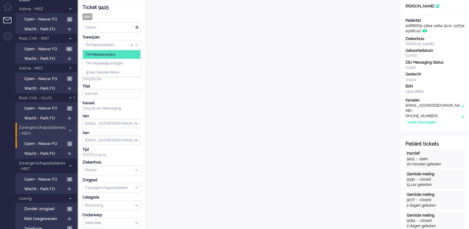
click at [137, 44] on div "TM Medewerkers" at bounding box center [112, 45] width 58 height 10
click at [133, 63] on li "TM Verpleegkundigen" at bounding box center [112, 63] width 58 height 9
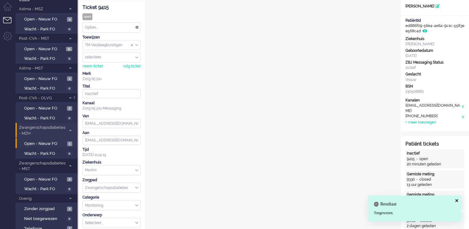
scroll to position [0, 0]
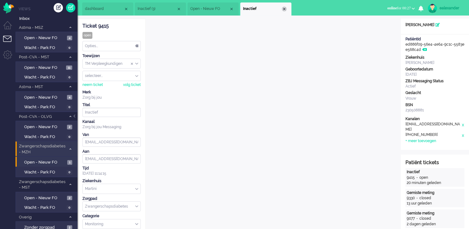
click at [284, 8] on div "Close tab" at bounding box center [284, 9] width 5 height 5
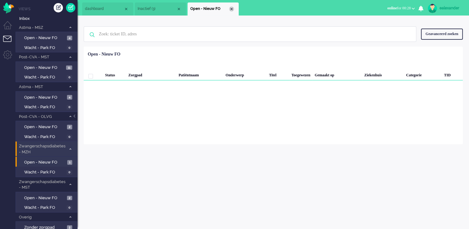
click at [233, 8] on div "Close tab" at bounding box center [231, 9] width 5 height 5
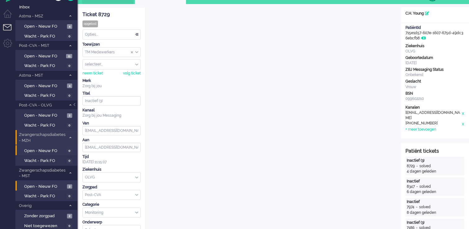
scroll to position [31, 0]
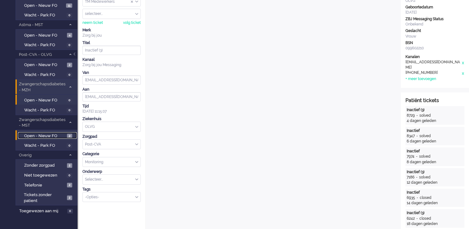
click at [41, 135] on span "Open - Nieuw FO" at bounding box center [44, 136] width 41 height 6
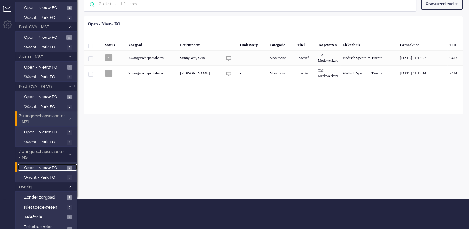
scroll to position [15, 0]
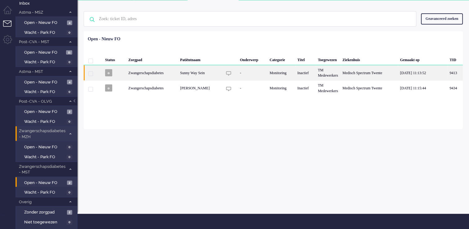
click at [341, 76] on div "Sunny Way Sein" at bounding box center [370, 72] width 58 height 15
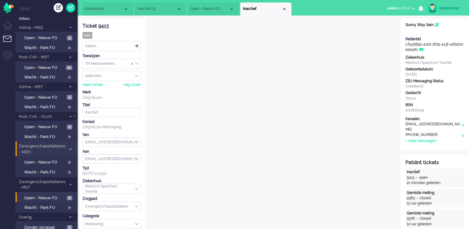
click at [138, 64] on div "TM Medewerkers" at bounding box center [112, 64] width 58 height 10
click at [131, 80] on li "TM Verpleegkundigen" at bounding box center [112, 82] width 58 height 9
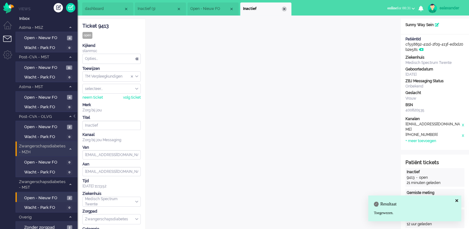
click at [286, 10] on div "Close tab" at bounding box center [284, 9] width 5 height 5
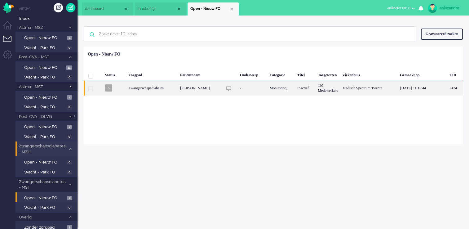
click at [341, 87] on div "Stéfanie Christina Idzes" at bounding box center [370, 87] width 58 height 15
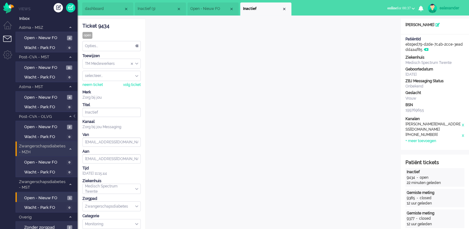
click at [138, 64] on div "TM Medewerkers" at bounding box center [112, 64] width 58 height 10
click at [128, 83] on li "TM Verpleegkundigen" at bounding box center [112, 82] width 58 height 9
click at [286, 9] on div "Close tab" at bounding box center [284, 9] width 5 height 5
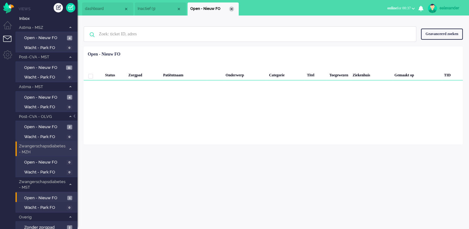
click at [231, 10] on div "Close tab" at bounding box center [231, 9] width 5 height 5
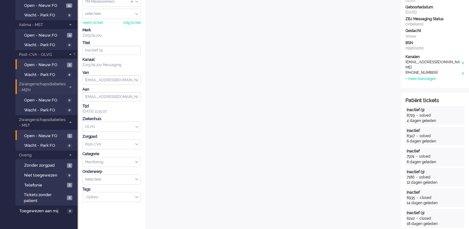
scroll to position [31, 0]
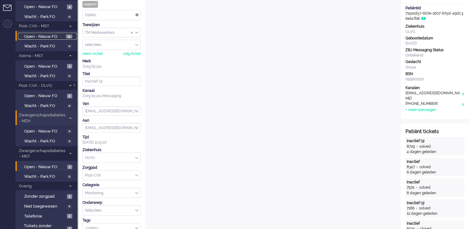
click at [50, 36] on span "Open - Nieuw FO" at bounding box center [44, 37] width 40 height 6
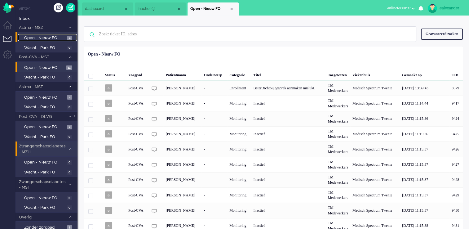
click at [51, 38] on span "Open - Nieuw FO" at bounding box center [44, 38] width 41 height 6
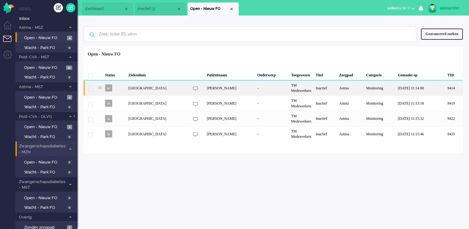
click at [275, 89] on div "-" at bounding box center [272, 87] width 34 height 15
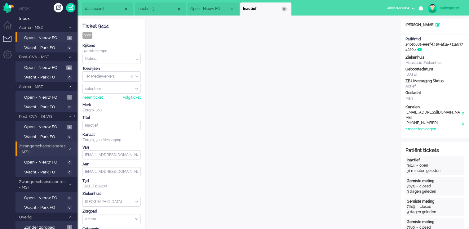
click at [284, 8] on div "Close tab" at bounding box center [284, 9] width 5 height 5
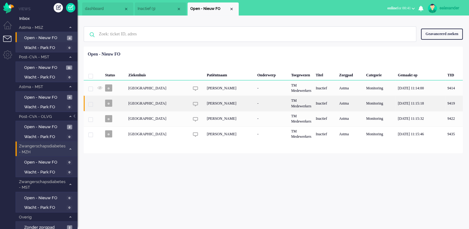
click at [205, 105] on div "Mathea Wilhelmina Jacoba Frijters" at bounding box center [230, 103] width 51 height 15
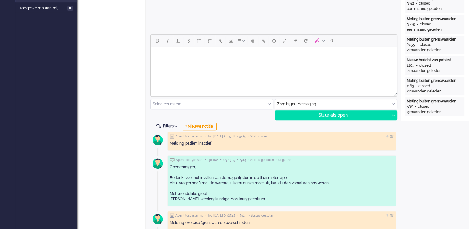
scroll to position [279, 0]
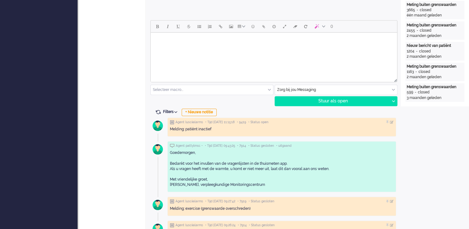
click at [246, 48] on html at bounding box center [274, 41] width 247 height 16
click at [173, 51] on body "Goedemorgen," at bounding box center [274, 45] width 242 height 20
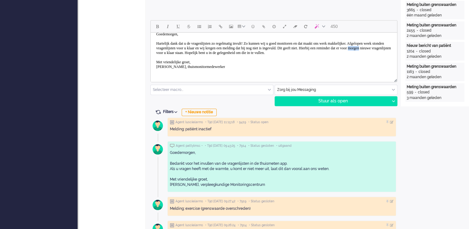
drag, startPoint x: 239, startPoint y: 52, endPoint x: 252, endPoint y: 53, distance: 13.3
click at [252, 53] on body "Goedemorgen, Hartelijk dank dat u de vragenlijsten zo regelmatig invult! Zo kun…" at bounding box center [274, 53] width 242 height 48
click at [337, 100] on div "Stuur als open" at bounding box center [332, 100] width 115 height 9
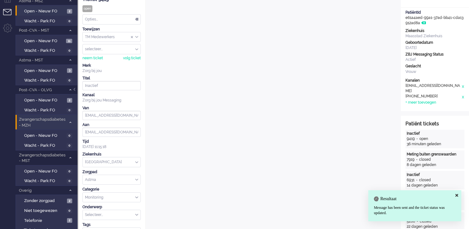
scroll to position [0, 0]
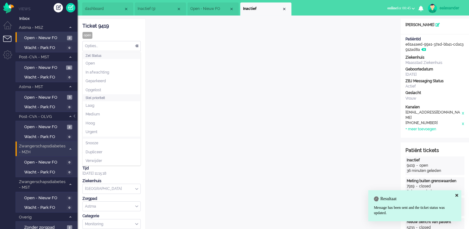
click at [132, 44] on div "Opties..." at bounding box center [112, 46] width 58 height 10
click at [118, 86] on li "Opgelost" at bounding box center [112, 90] width 58 height 9
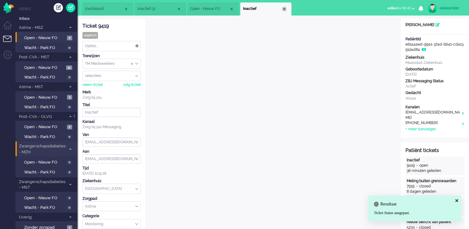
click at [284, 9] on div "Close tab" at bounding box center [284, 9] width 5 height 5
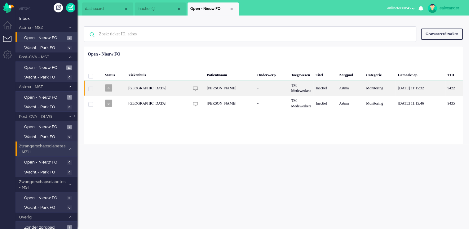
click at [223, 90] on div "Wyntha Hadghu" at bounding box center [230, 87] width 51 height 15
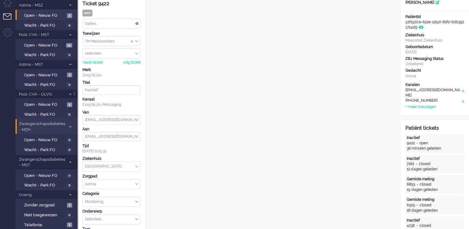
scroll to position [6, 0]
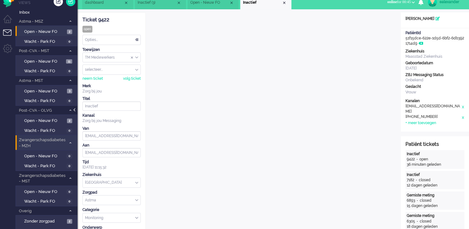
click at [74, 109] on div at bounding box center [75, 112] width 3 height 9
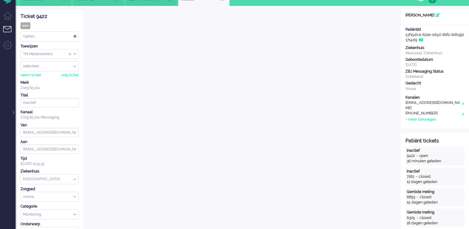
scroll to position [0, 0]
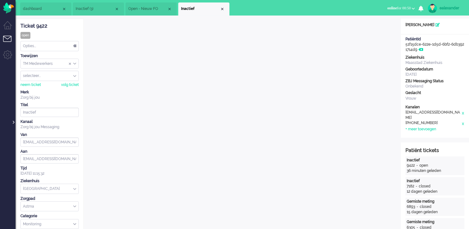
click at [12, 123] on div at bounding box center [12, 118] width 3 height 9
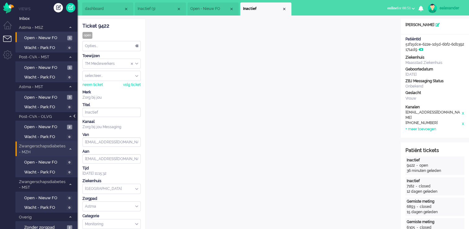
click at [75, 116] on div at bounding box center [75, 118] width 3 height 9
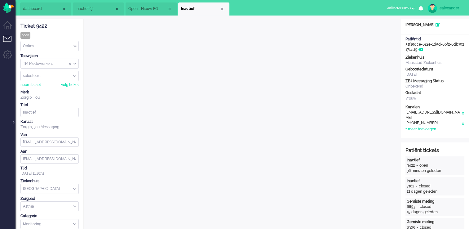
click at [75, 47] on div "Opties..." at bounding box center [50, 46] width 58 height 10
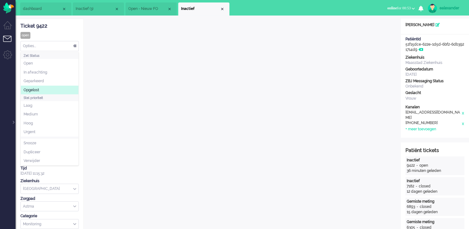
click at [49, 87] on li "Opgelost" at bounding box center [50, 90] width 58 height 9
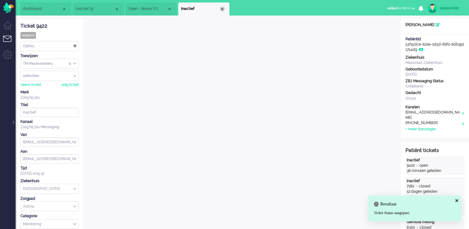
click at [223, 9] on div "Close tab" at bounding box center [222, 9] width 5 height 5
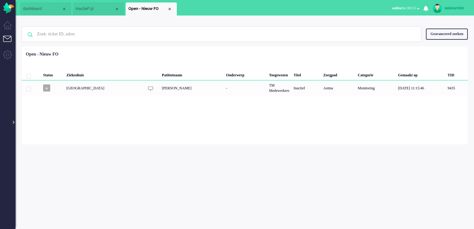
click at [14, 123] on div at bounding box center [12, 118] width 3 height 9
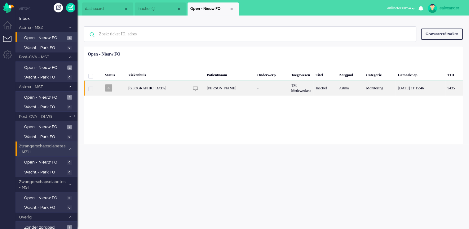
click at [235, 91] on div "Rebecca Xandra Eekman" at bounding box center [230, 87] width 51 height 15
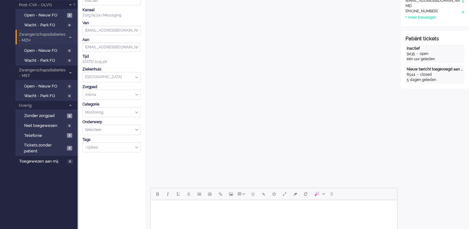
scroll to position [174, 0]
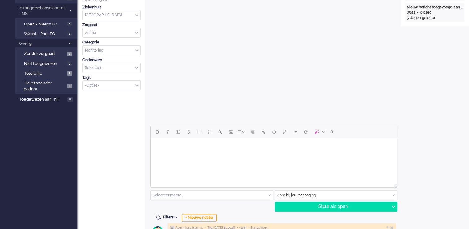
click at [267, 148] on body "Rich Text Area. Press ALT-0 for help." at bounding box center [274, 146] width 242 height 11
click at [177, 159] on body "Goedemiddag," at bounding box center [274, 151] width 242 height 20
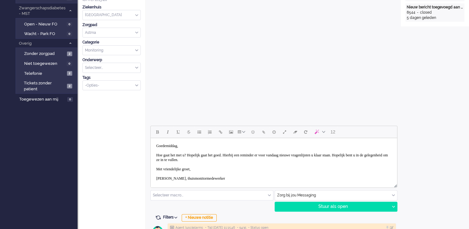
scroll to position [2, 0]
click at [338, 207] on div "Stuur als open" at bounding box center [332, 206] width 115 height 9
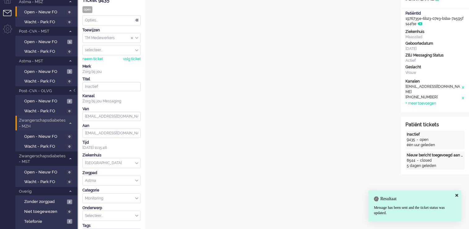
scroll to position [0, 0]
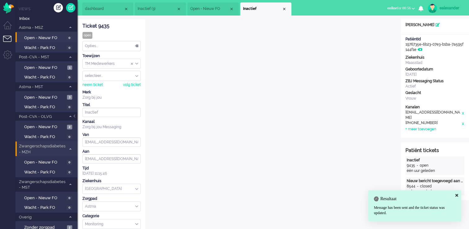
click at [139, 46] on div "Opties..." at bounding box center [112, 46] width 58 height 10
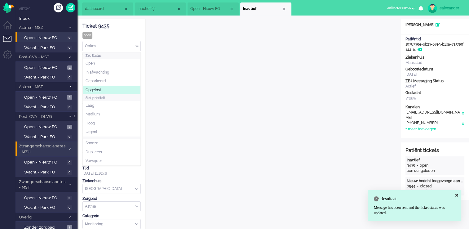
click at [105, 89] on li "Opgelost" at bounding box center [112, 90] width 58 height 9
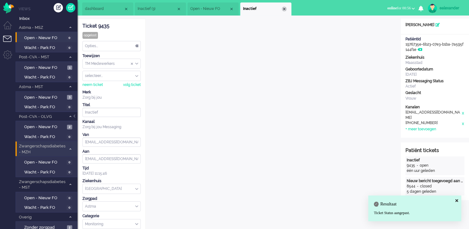
click at [284, 9] on div "Close tab" at bounding box center [284, 9] width 5 height 5
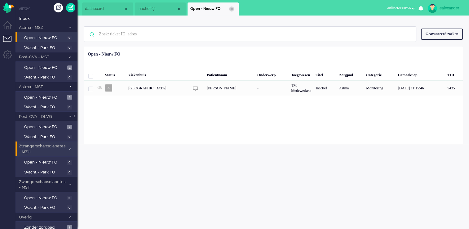
click at [231, 10] on div "Close tab" at bounding box center [231, 9] width 5 height 5
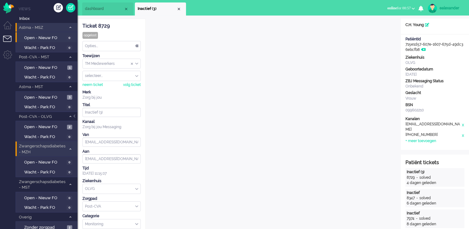
click at [68, 26] on span at bounding box center [70, 27] width 5 height 3
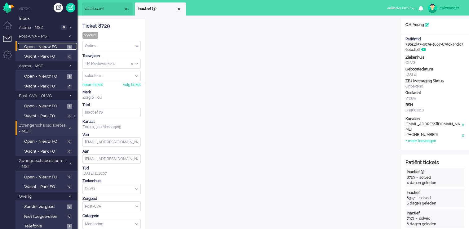
click at [56, 47] on span "Open - Nieuw FO" at bounding box center [45, 47] width 42 height 6
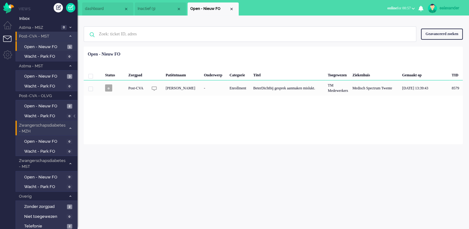
click at [69, 37] on span at bounding box center [70, 36] width 5 height 3
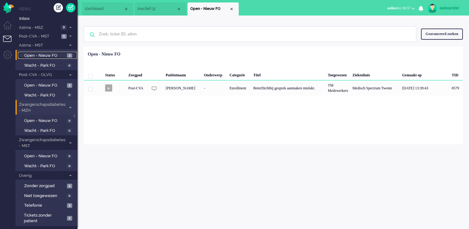
click at [58, 55] on span "Open - Nieuw FO" at bounding box center [44, 56] width 41 height 6
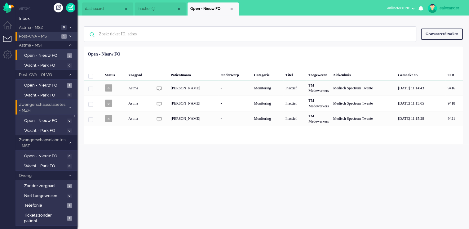
click at [69, 37] on span at bounding box center [70, 36] width 5 height 3
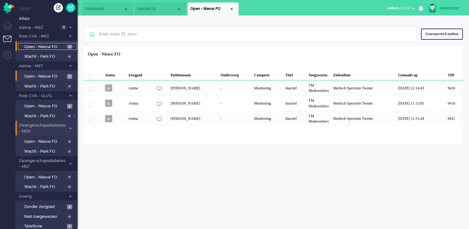
click at [68, 45] on span "1" at bounding box center [69, 47] width 5 height 5
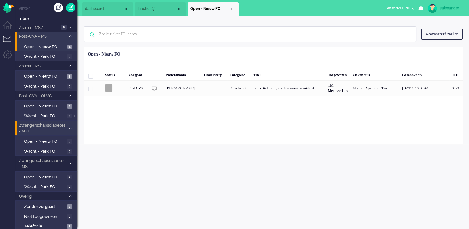
click at [71, 38] on span at bounding box center [70, 36] width 5 height 3
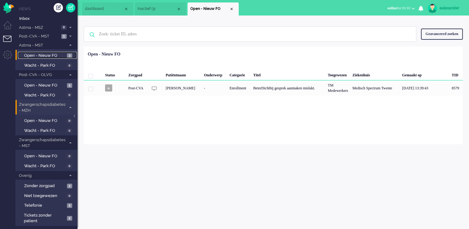
click at [66, 58] on link "Open - Nieuw FO 3" at bounding box center [47, 55] width 59 height 7
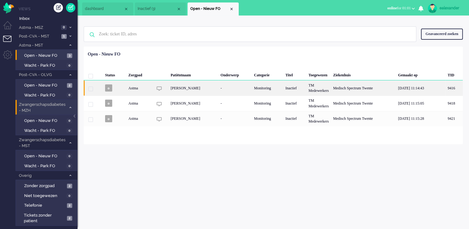
click at [205, 88] on div "Carel Jan van Munster" at bounding box center [193, 87] width 50 height 15
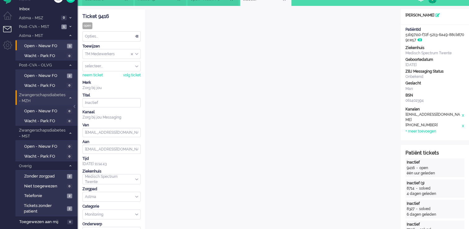
scroll to position [6, 0]
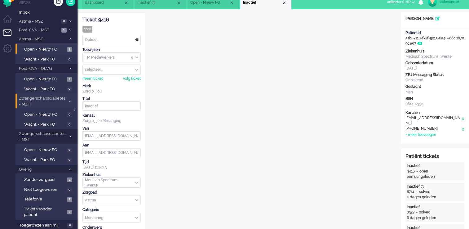
click at [138, 40] on div "Opties..." at bounding box center [112, 40] width 58 height 10
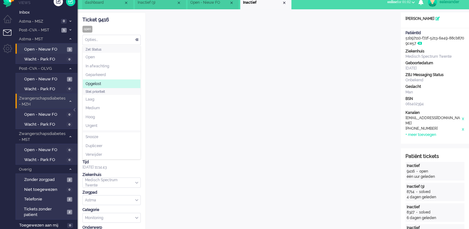
click at [100, 84] on span "Opgelost" at bounding box center [94, 83] width 16 height 5
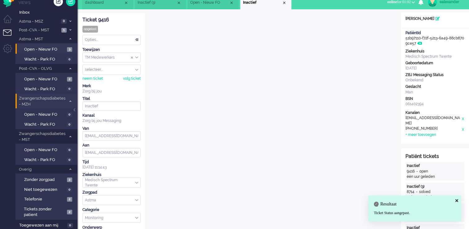
scroll to position [0, 0]
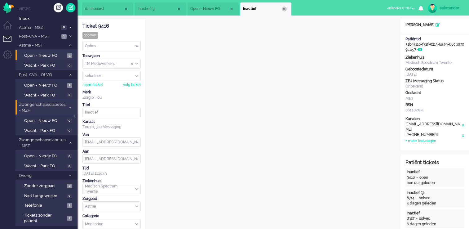
click at [284, 8] on div "Close tab" at bounding box center [284, 9] width 5 height 5
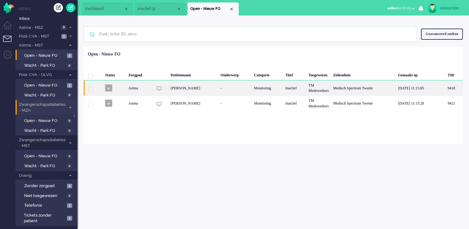
click at [307, 91] on div "TM Medewerkers" at bounding box center [319, 87] width 25 height 15
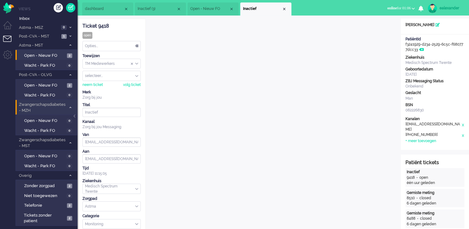
click at [206, 7] on span "Open - Nieuw FO" at bounding box center [209, 8] width 39 height 5
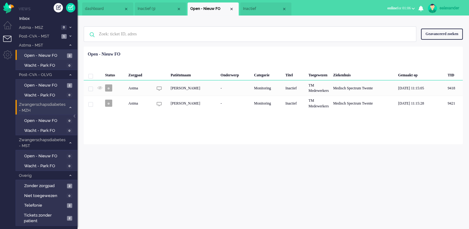
click at [256, 7] on span "Inactief" at bounding box center [262, 8] width 39 height 5
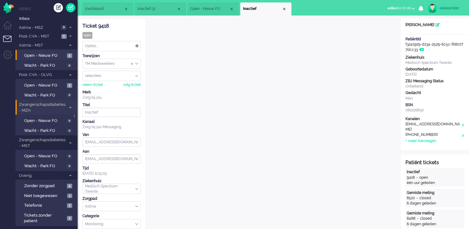
click at [208, 4] on li "Open - Nieuw FO" at bounding box center [213, 8] width 51 height 13
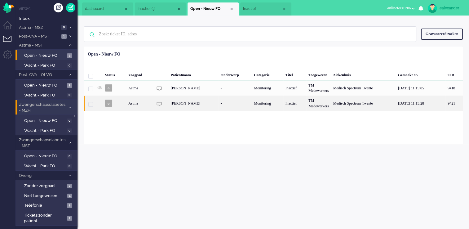
click at [229, 106] on div "-" at bounding box center [235, 103] width 34 height 15
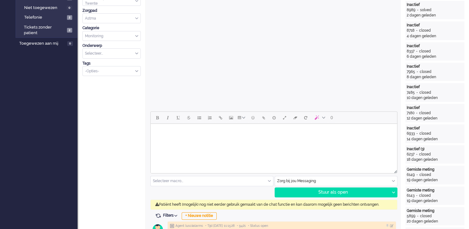
scroll to position [248, 0]
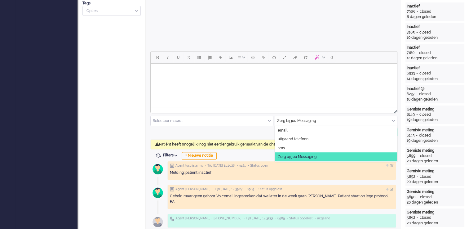
click at [363, 120] on input "text" at bounding box center [336, 121] width 123 height 10
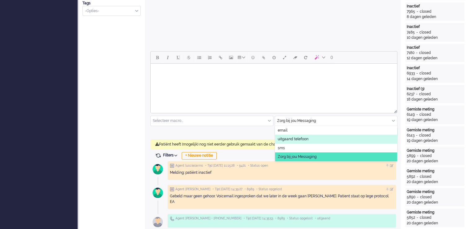
click at [334, 141] on li "uitgaand telefoon" at bounding box center [336, 139] width 123 height 9
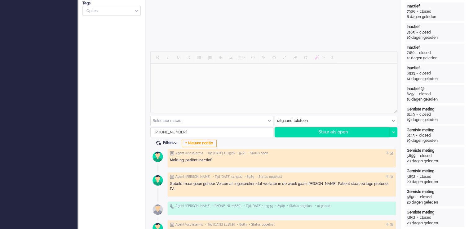
click at [352, 131] on div "Stuur als open" at bounding box center [332, 132] width 115 height 9
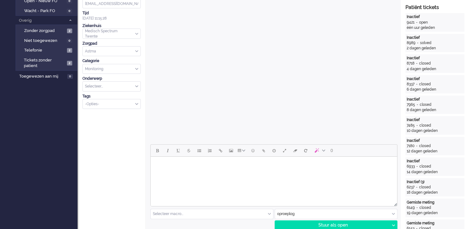
scroll to position [186, 0]
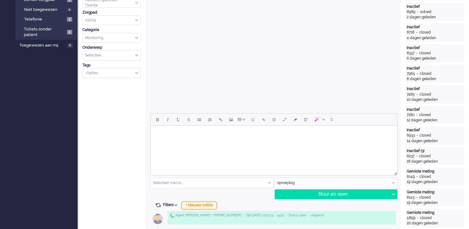
click at [199, 203] on div "+ Nieuwe notitie" at bounding box center [199, 205] width 35 height 7
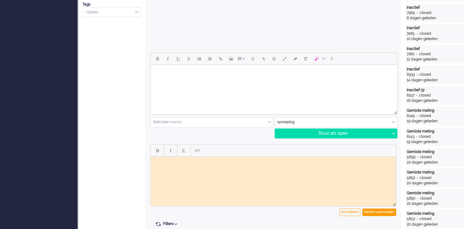
scroll to position [248, 0]
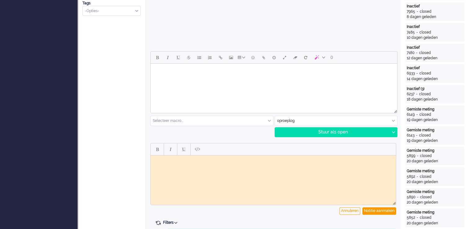
click at [272, 165] on html at bounding box center [273, 160] width 245 height 10
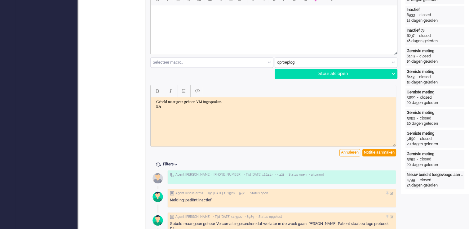
scroll to position [310, 0]
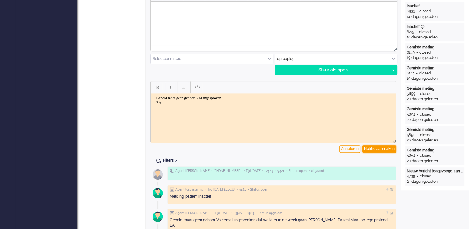
click at [375, 150] on div "Notitie aanmaken" at bounding box center [380, 148] width 34 height 7
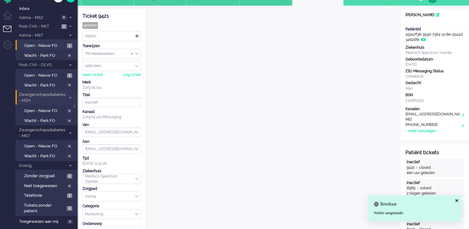
scroll to position [0, 0]
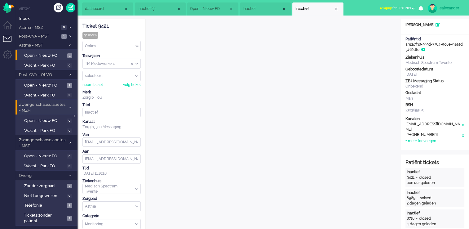
click at [396, 8] on span "wrapup for 00:01:09" at bounding box center [395, 8] width 31 height 4
click at [390, 28] on label "Online" at bounding box center [389, 27] width 49 height 5
click at [133, 45] on div "Opties..." at bounding box center [112, 46] width 58 height 10
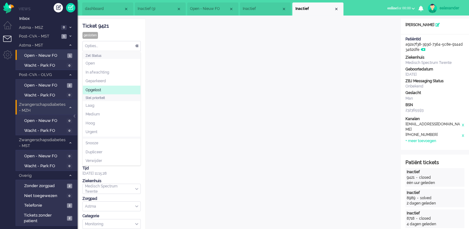
click at [106, 92] on li "Opgelost" at bounding box center [112, 90] width 58 height 9
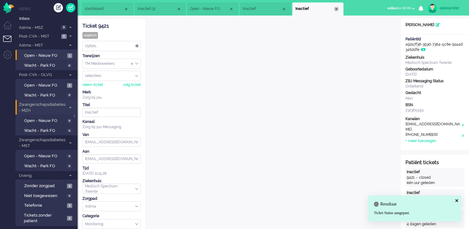
click at [337, 10] on div "Close tab" at bounding box center [336, 9] width 5 height 5
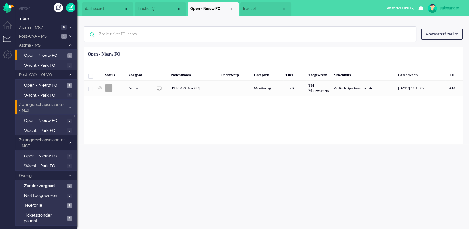
click at [262, 9] on span "Inactief" at bounding box center [262, 8] width 39 height 5
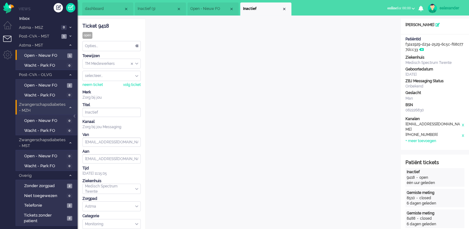
click at [206, 3] on li "Open - Nieuw FO" at bounding box center [213, 8] width 51 height 13
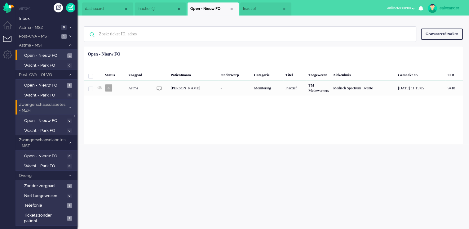
click at [258, 8] on span "Inactief" at bounding box center [262, 8] width 39 height 5
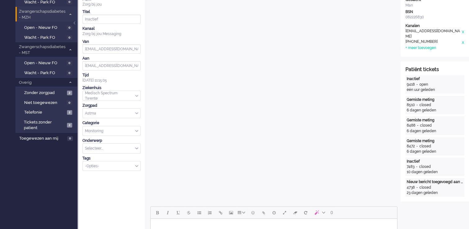
scroll to position [31, 0]
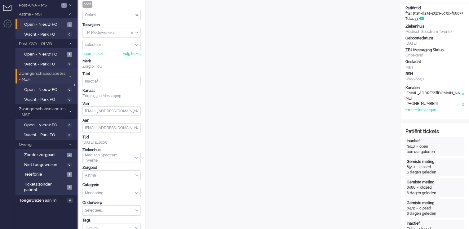
click at [76, 86] on div at bounding box center [75, 87] width 3 height 9
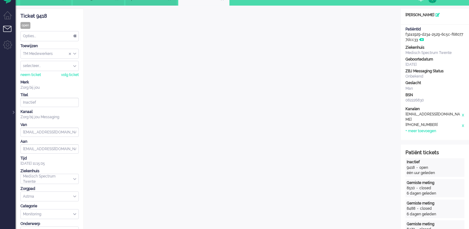
scroll to position [0, 0]
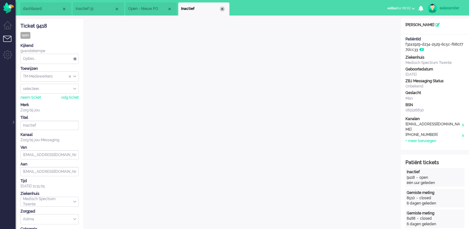
click at [222, 8] on div "Close tab" at bounding box center [222, 9] width 5 height 5
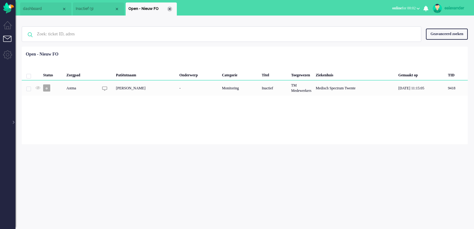
click at [171, 9] on div "Close tab" at bounding box center [169, 9] width 5 height 5
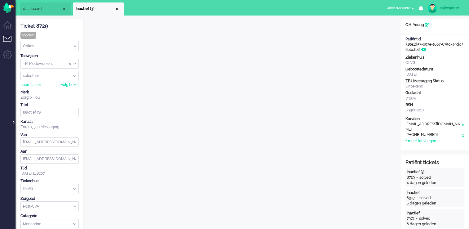
click at [14, 121] on div at bounding box center [12, 118] width 3 height 9
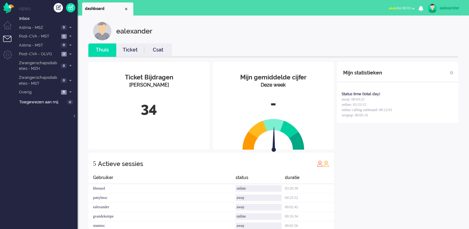
click at [405, 9] on span "away for 00:03" at bounding box center [400, 8] width 22 height 4
click at [391, 30] on label "Online" at bounding box center [389, 27] width 49 height 5
click at [70, 54] on icon at bounding box center [70, 54] width 2 height 2
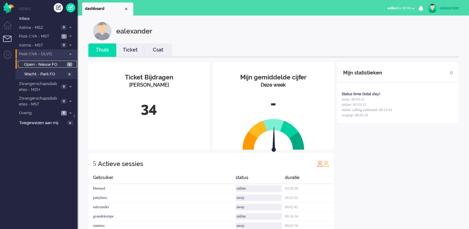
click at [70, 65] on span "2" at bounding box center [69, 64] width 5 height 5
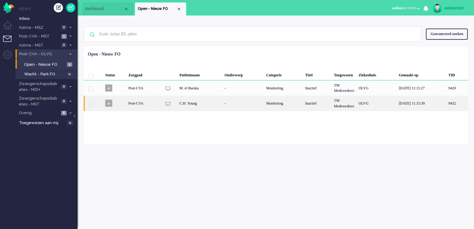
click at [265, 106] on div "Monitoring" at bounding box center [283, 103] width 39 height 15
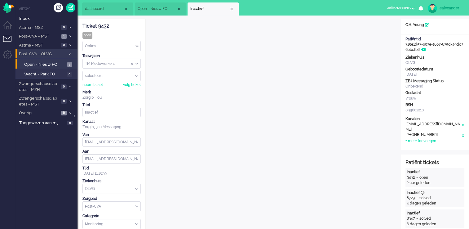
click at [141, 45] on div "Opties... Zet Status Open In afwachting Geparkeerd Opgelost Stel prioriteit Laa…" at bounding box center [112, 46] width 58 height 10
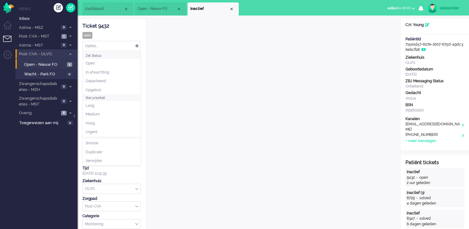
click at [136, 46] on div "Opties..." at bounding box center [112, 46] width 58 height 10
click at [107, 91] on li "Opgelost" at bounding box center [112, 90] width 58 height 9
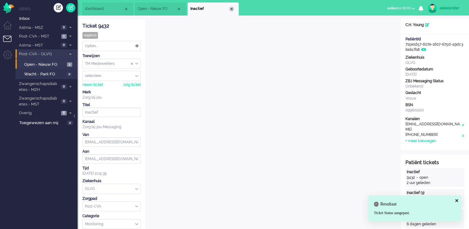
click at [232, 9] on div "Close tab" at bounding box center [231, 9] width 5 height 5
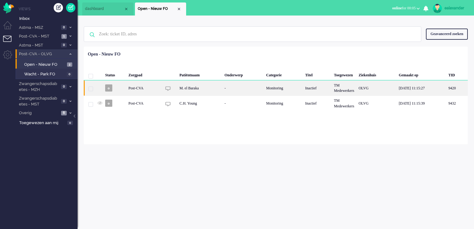
click at [280, 91] on div "Monitoring" at bounding box center [283, 87] width 39 height 15
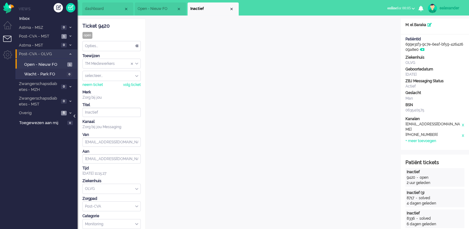
click at [75, 115] on div at bounding box center [75, 118] width 3 height 9
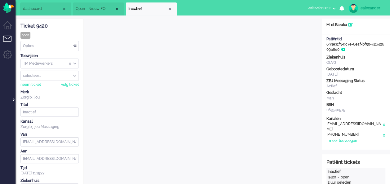
click at [13, 101] on div at bounding box center [12, 96] width 3 height 9
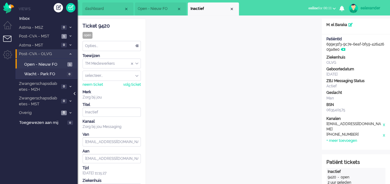
click at [75, 92] on div at bounding box center [75, 96] width 3 height 9
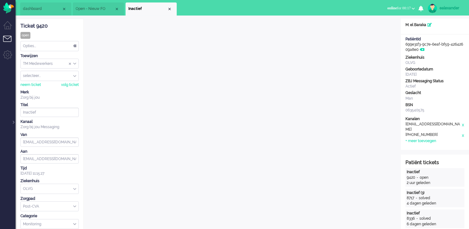
click at [44, 9] on span "dashboard" at bounding box center [42, 8] width 39 height 5
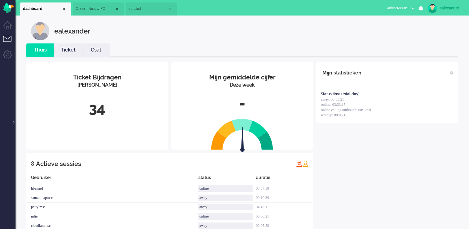
click at [69, 52] on link "Ticket" at bounding box center [68, 50] width 28 height 7
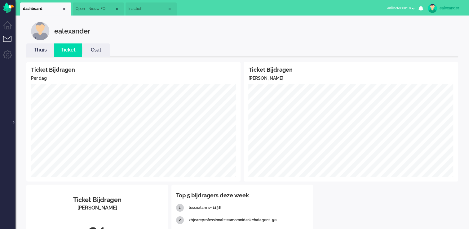
click at [151, 10] on span "Inactief" at bounding box center [147, 8] width 39 height 5
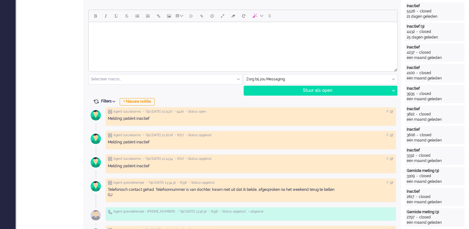
scroll to position [279, 0]
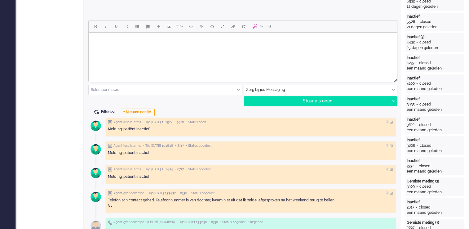
click at [392, 91] on div "Zorg bij jou Messaging" at bounding box center [321, 90] width 154 height 10
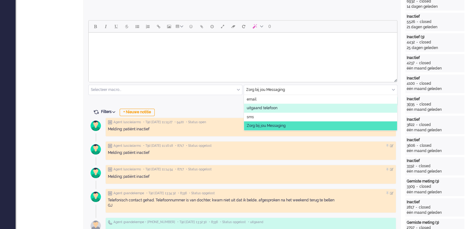
click at [268, 108] on span "uitgaand telefoon" at bounding box center [262, 107] width 31 height 5
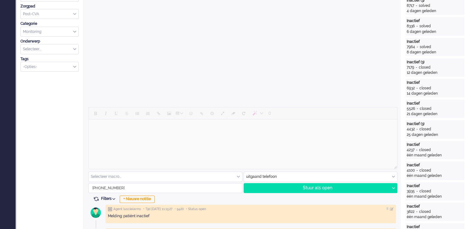
scroll to position [248, 0]
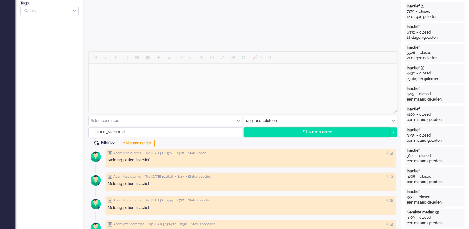
click at [337, 130] on div "Stuur als open" at bounding box center [317, 132] width 146 height 9
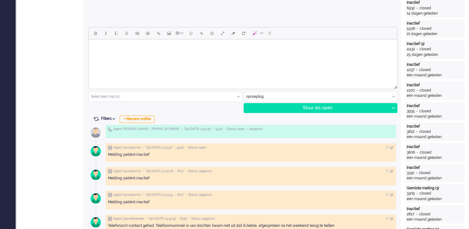
scroll to position [279, 0]
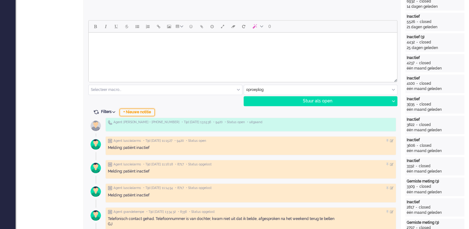
click at [129, 109] on div "+ Nieuwe notitie" at bounding box center [137, 112] width 35 height 7
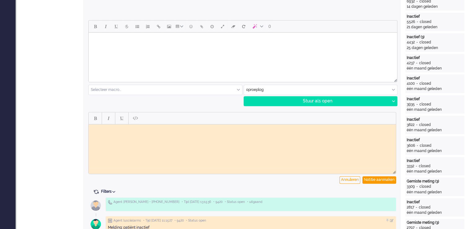
scroll to position [0, 0]
click at [138, 134] on html at bounding box center [242, 129] width 307 height 10
click at [380, 179] on div "Notitie aanmaken" at bounding box center [380, 179] width 34 height 7
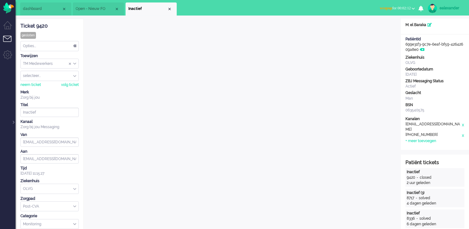
click at [76, 47] on div "Opties..." at bounding box center [50, 46] width 58 height 10
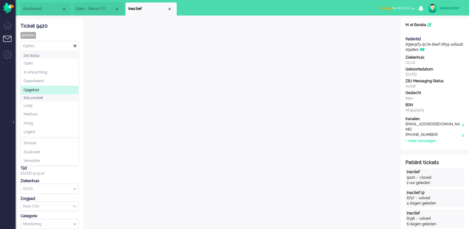
click at [54, 89] on li "Opgelost" at bounding box center [50, 90] width 58 height 9
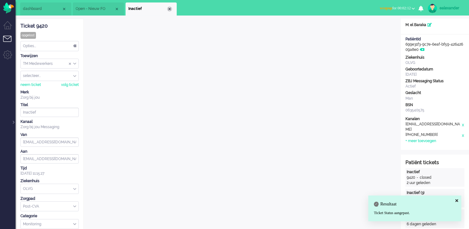
click at [168, 7] on div "Close tab" at bounding box center [169, 9] width 5 height 5
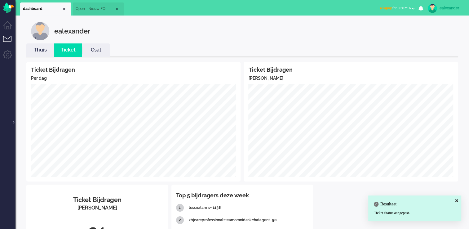
click at [399, 6] on span "wrapup for 00:02:16" at bounding box center [395, 8] width 31 height 4
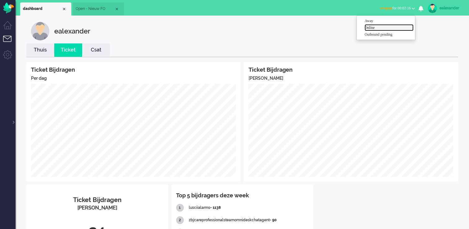
click at [393, 28] on label "Online" at bounding box center [389, 27] width 49 height 5
click at [14, 123] on div at bounding box center [12, 118] width 3 height 9
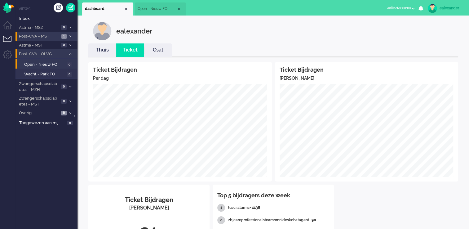
click at [72, 38] on span at bounding box center [70, 36] width 5 height 3
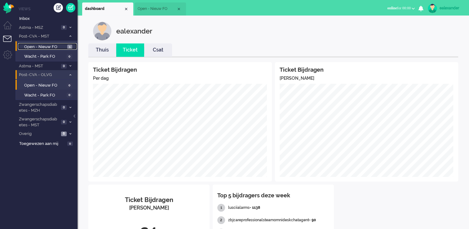
click at [69, 47] on span "1" at bounding box center [69, 47] width 5 height 5
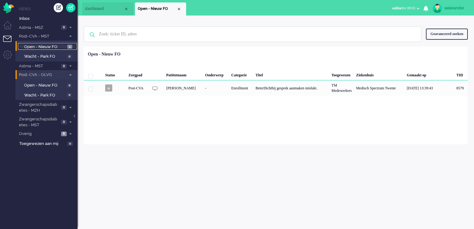
drag, startPoint x: 179, startPoint y: 9, endPoint x: 169, endPoint y: 9, distance: 10.2
click at [179, 9] on div "Close tab" at bounding box center [179, 9] width 5 height 5
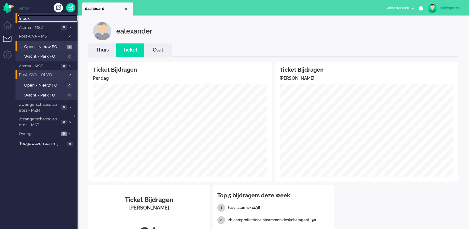
click at [28, 18] on span "Inbox" at bounding box center [48, 19] width 58 height 6
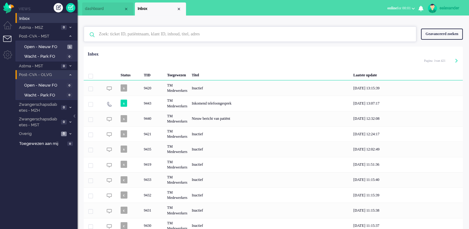
click at [142, 39] on input "text" at bounding box center [251, 34] width 314 height 15
paste input "8651"
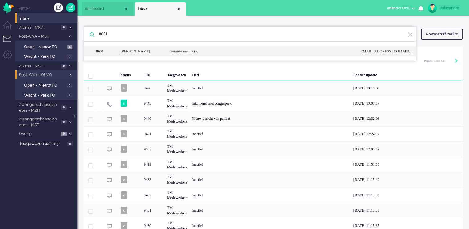
click at [172, 52] on div "Gemiste meting (7)" at bounding box center [260, 51] width 190 height 5
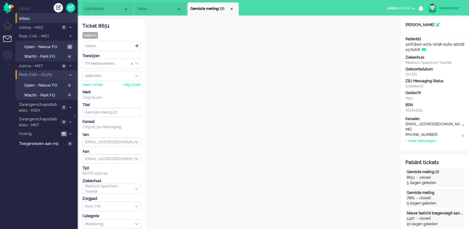
click at [160, 5] on li "Inbox" at bounding box center [160, 8] width 51 height 13
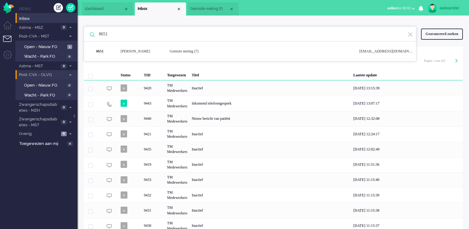
click at [131, 33] on input "8651" at bounding box center [251, 34] width 314 height 15
paste input "987"
type input "8987"
click at [151, 52] on div "[PERSON_NAME]" at bounding box center [140, 51] width 49 height 5
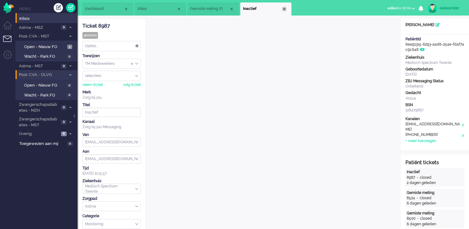
click at [283, 10] on div "Close tab" at bounding box center [284, 9] width 5 height 5
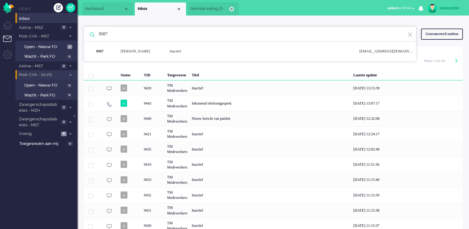
click at [231, 9] on div "Close tab" at bounding box center [231, 9] width 5 height 5
click at [47, 29] on span "Astma - MSZ" at bounding box center [38, 28] width 41 height 6
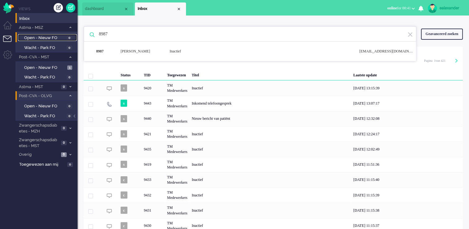
click at [55, 38] on span "Open - Nieuw FO" at bounding box center [44, 38] width 41 height 6
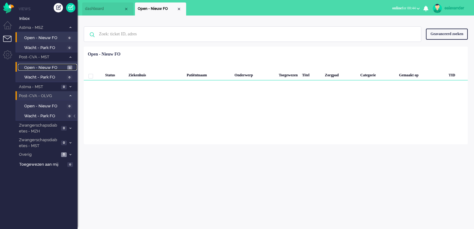
click at [53, 67] on span "Open - Nieuw FO" at bounding box center [45, 68] width 42 height 6
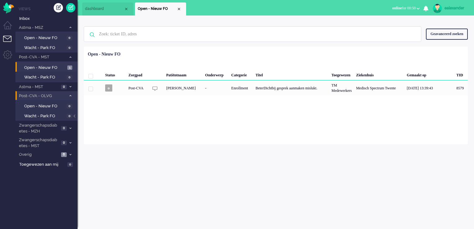
click at [455, 6] on div "ealexander" at bounding box center [456, 8] width 23 height 6
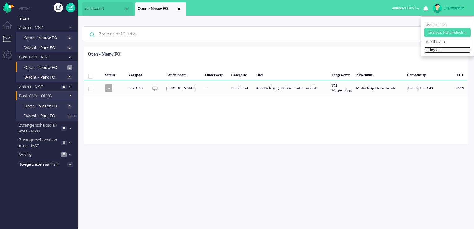
click at [445, 52] on link "Uitloggen" at bounding box center [447, 50] width 46 height 6
